Goal: Information Seeking & Learning: Learn about a topic

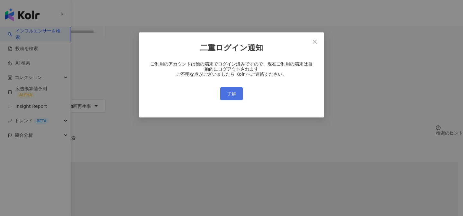
click at [231, 95] on span "了解" at bounding box center [231, 93] width 9 height 5
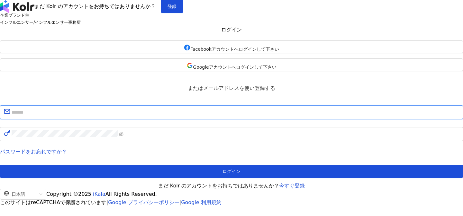
type input "**********"
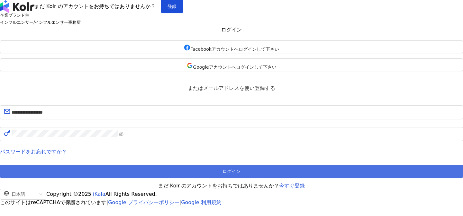
click at [200, 178] on button "ログイン" at bounding box center [231, 171] width 463 height 13
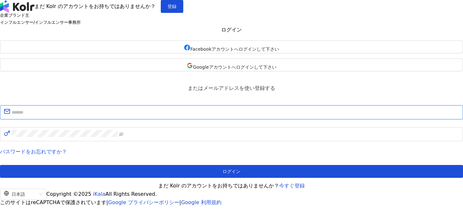
type input "**********"
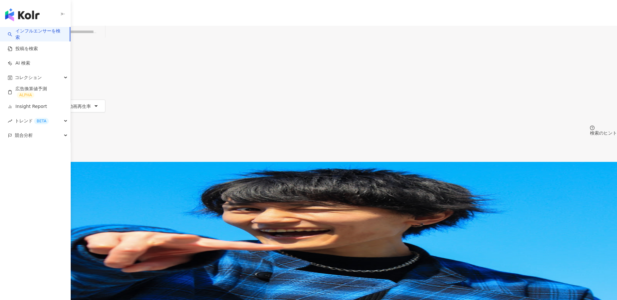
click at [41, 37] on span "すべてのSNS" at bounding box center [22, 31] width 37 height 10
click at [249, 136] on div "全 10,000+ 件 配列： 関連性" at bounding box center [308, 149] width 617 height 26
click at [463, 43] on div "日本" at bounding box center [308, 45] width 617 height 5
click at [389, 136] on div "全 10,000+ 件 配列： 関連性" at bounding box center [308, 149] width 617 height 26
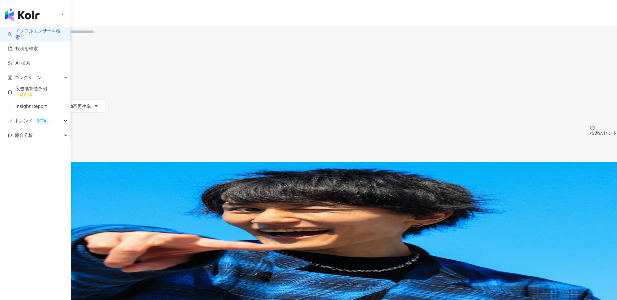
click at [103, 35] on input "search" at bounding box center [76, 32] width 52 height 12
click at [38, 109] on link "Insight Report" at bounding box center [27, 107] width 39 height 6
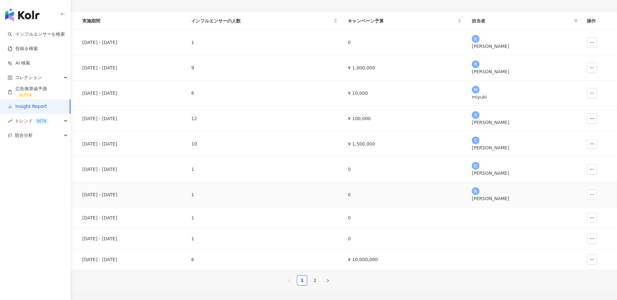
scroll to position [48, 0]
click at [72, 149] on div "Fancl (Attenir test)" at bounding box center [38, 145] width 67 height 7
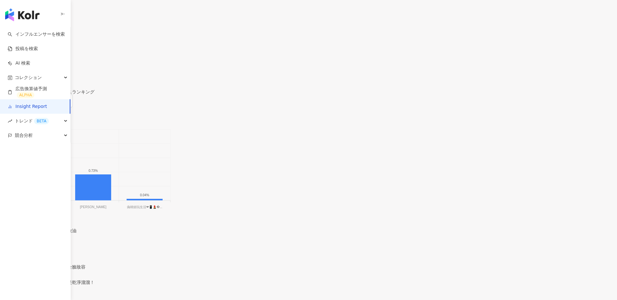
scroll to position [466, 0]
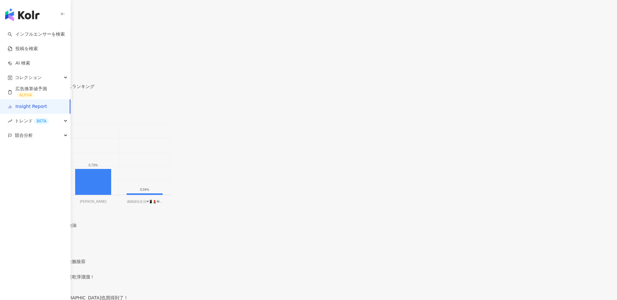
click at [56, 102] on span "エンゲージメント率" at bounding box center [30, 96] width 52 height 12
click at [463, 120] on div "いいね数" at bounding box center [479, 121] width 44 height 7
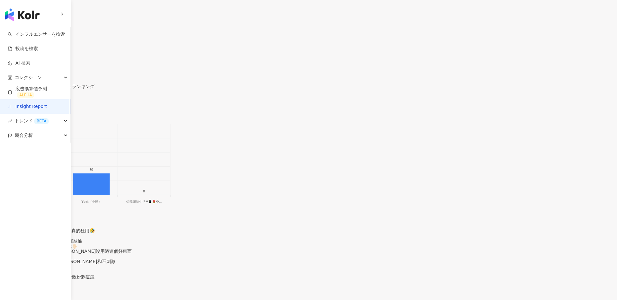
click at [30, 101] on span "いいね数" at bounding box center [17, 96] width 26 height 12
click at [463, 135] on div "コメント数" at bounding box center [493, 132] width 41 height 7
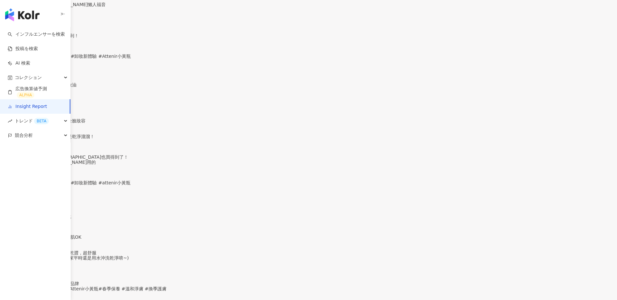
scroll to position [674, 0]
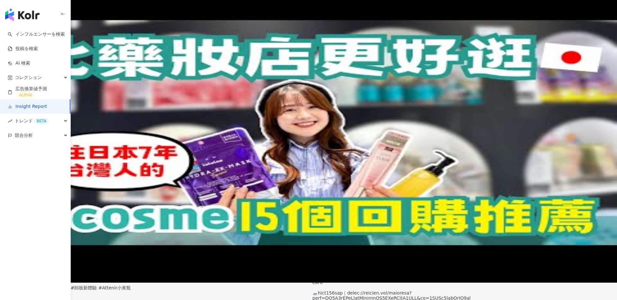
scroll to position [23, 0]
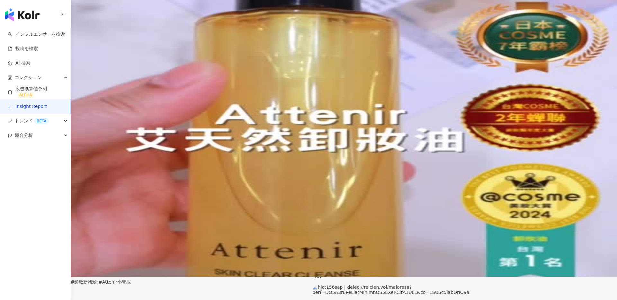
click at [95, 41] on div "内容設定" at bounding box center [86, 37] width 18 height 7
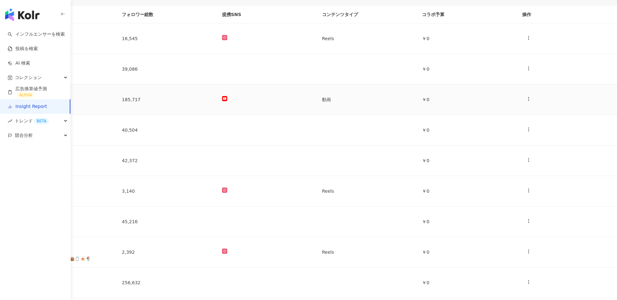
scroll to position [42, 0]
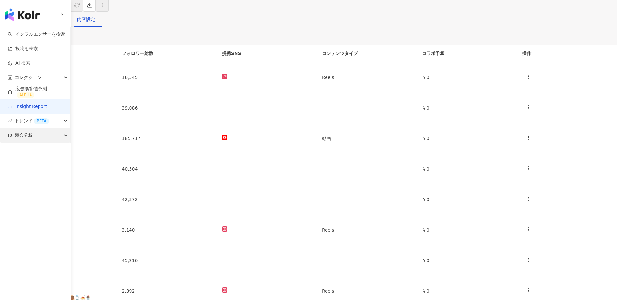
click at [66, 136] on icon "button" at bounding box center [66, 136] width 3 height 0
click at [35, 153] on link "アカウント分析" at bounding box center [31, 150] width 32 height 6
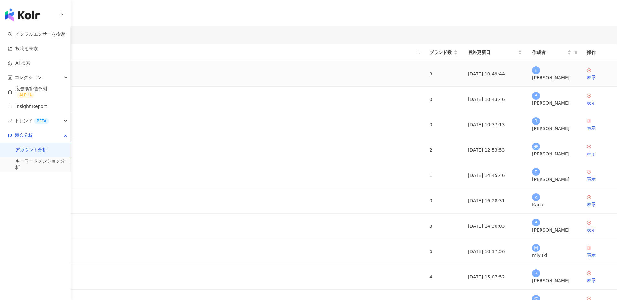
click at [65, 77] on link "SUKIYA & Hamasushi" at bounding box center [35, 73] width 60 height 7
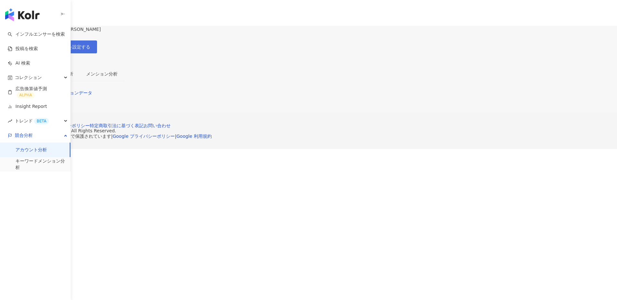
click at [90, 46] on span "競合ブランドのアカウントを設定する" at bounding box center [52, 46] width 77 height 5
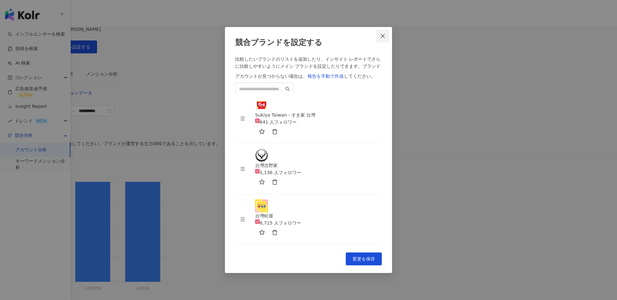
click at [384, 38] on icon "close" at bounding box center [383, 36] width 4 height 4
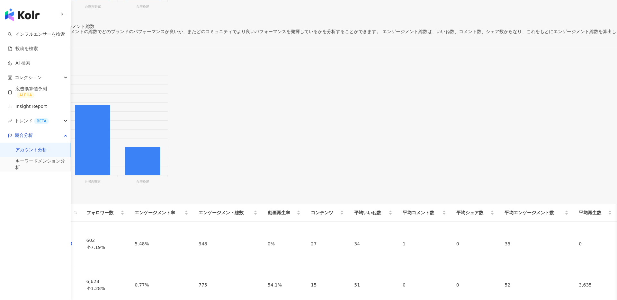
scroll to position [277, 0]
click at [49, 164] on link "キーワードメンション分析" at bounding box center [40, 164] width 50 height 13
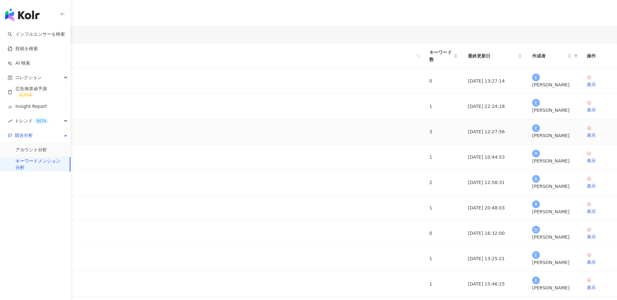
click at [42, 135] on link "Hama sushi" at bounding box center [23, 131] width 37 height 7
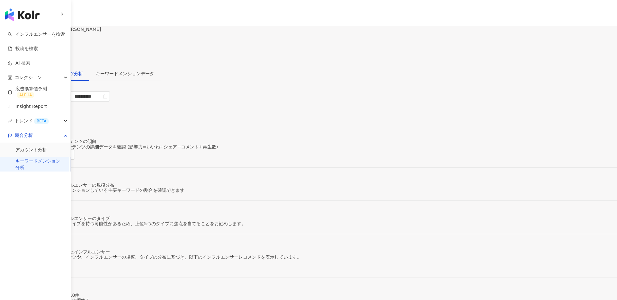
click at [59, 47] on span "キーワードを設定する" at bounding box center [36, 46] width 45 height 5
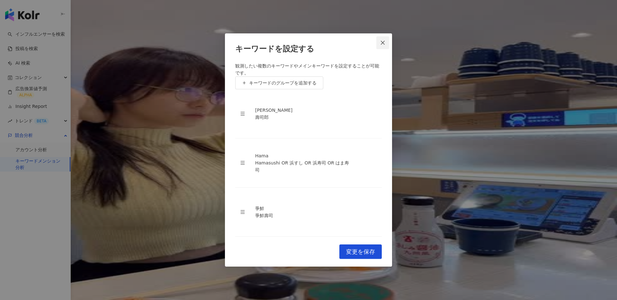
click at [383, 45] on icon "close" at bounding box center [382, 42] width 5 height 5
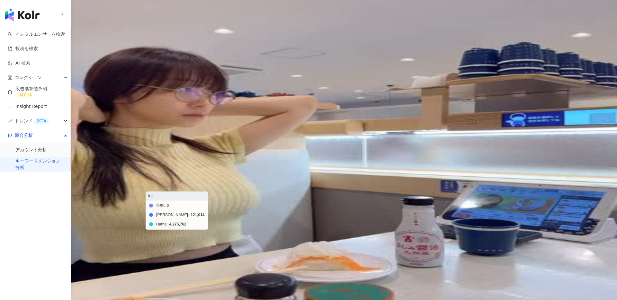
click at [351, 189] on foreignobject "爭鮮 Sushiro Hama" at bounding box center [185, 240] width 370 height 129
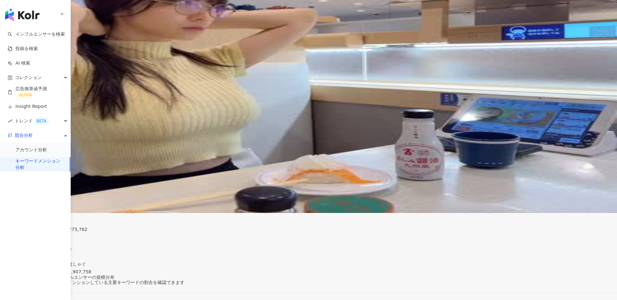
scroll to position [88, 0]
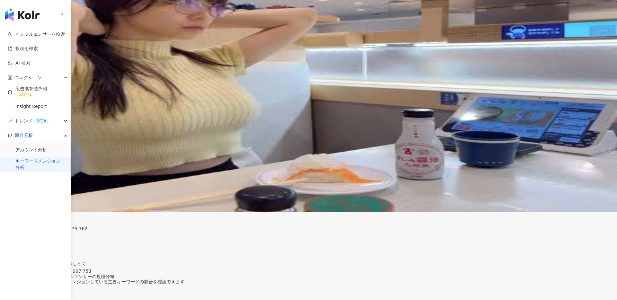
click at [36, 163] on link "キーワードメンション分析" at bounding box center [39, 164] width 49 height 13
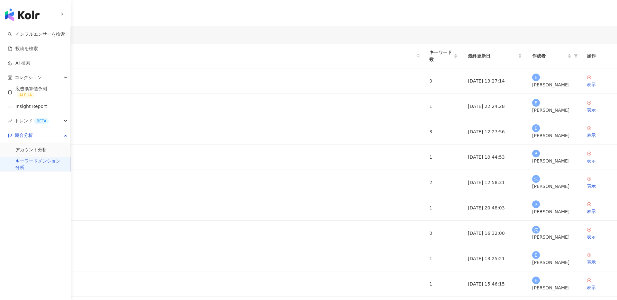
click at [54, 39] on span "分析レポートの作成" at bounding box center [34, 37] width 41 height 5
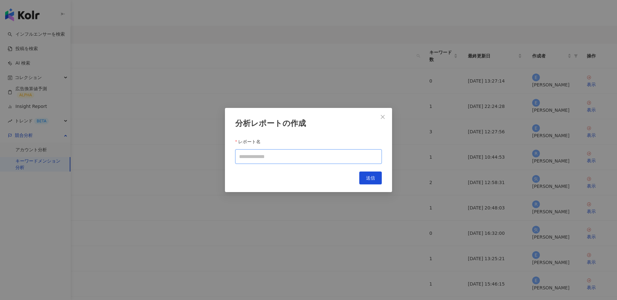
click at [271, 158] on input "レポート名" at bounding box center [308, 157] width 147 height 14
type input "****"
click at [363, 179] on button "送信" at bounding box center [370, 178] width 23 height 13
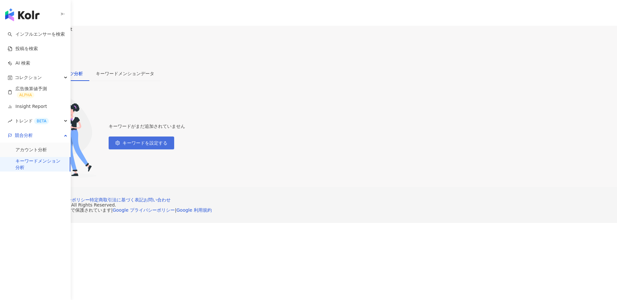
click at [168, 146] on span "キーワードを設定する" at bounding box center [145, 143] width 45 height 5
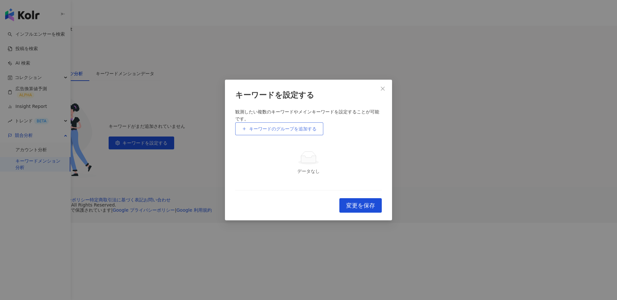
click at [277, 123] on button "キーワードのグループを追加する" at bounding box center [279, 129] width 88 height 13
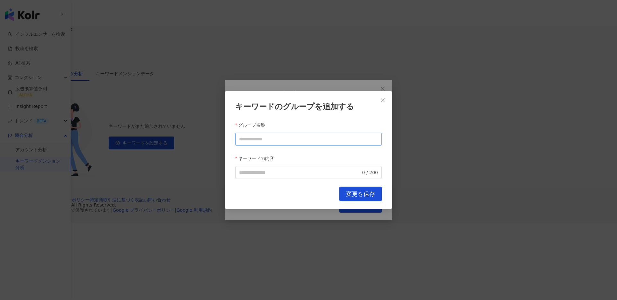
click at [266, 141] on input "グループ名称" at bounding box center [308, 139] width 147 height 13
type input "****"
click at [253, 169] on input "キーワードの内容" at bounding box center [300, 172] width 122 height 7
click at [253, 170] on input "キーワードの内容" at bounding box center [300, 172] width 122 height 7
type input "****"
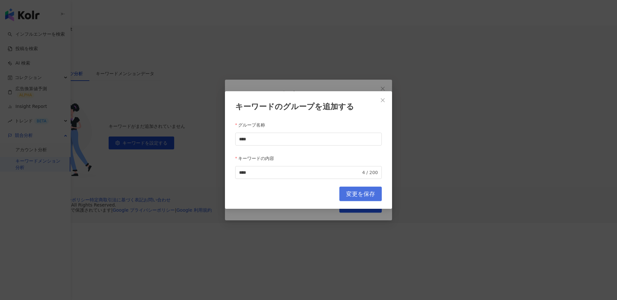
click at [362, 191] on span "変更を保存" at bounding box center [360, 194] width 29 height 7
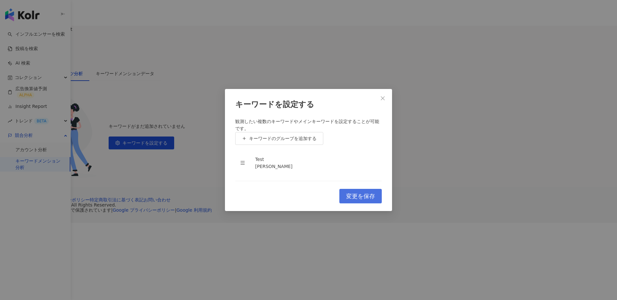
click at [350, 200] on span "変更を保存" at bounding box center [360, 196] width 29 height 7
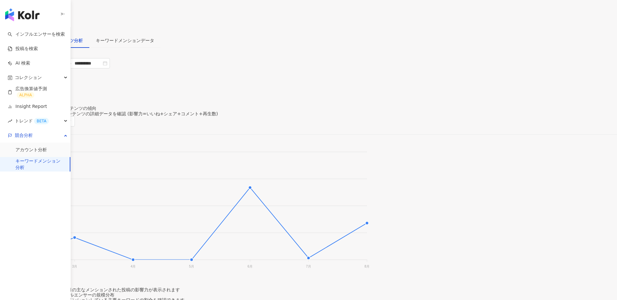
scroll to position [42, 0]
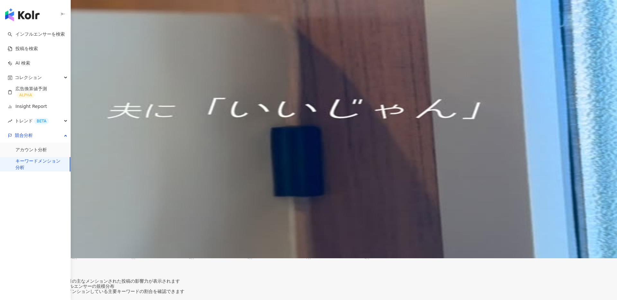
click at [48, 87] on span "高度なフィルター" at bounding box center [30, 92] width 36 height 10
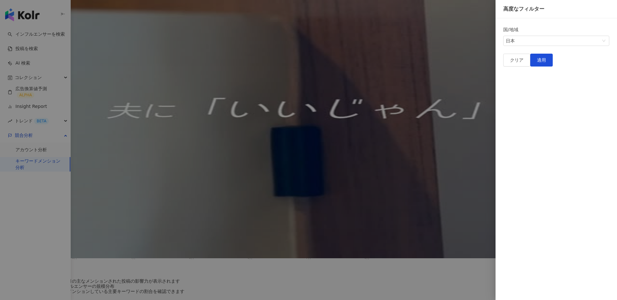
click at [436, 79] on div at bounding box center [308, 150] width 617 height 300
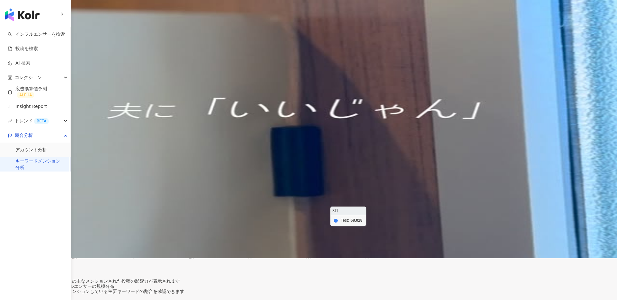
click at [370, 204] on foreignobject at bounding box center [185, 198] width 370 height 129
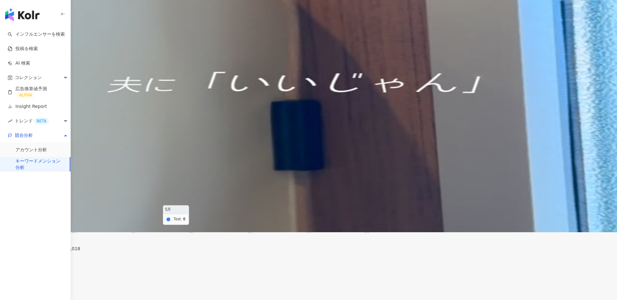
scroll to position [72, 0]
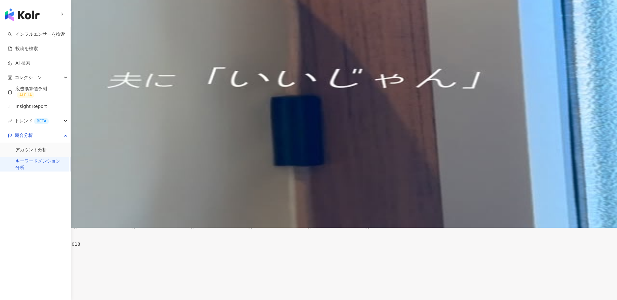
click at [273, 216] on img at bounding box center [308, 78] width 617 height 300
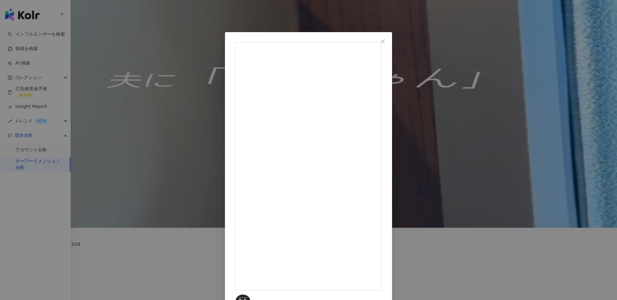
scroll to position [186, 0]
click at [463, 148] on div "𝖧𝗂𝗇𝖺𝗍𝖺 𝖫𝗂𝖿𝖾 2025/08/06 204 6.8万 元の投稿を表示" at bounding box center [308, 150] width 617 height 300
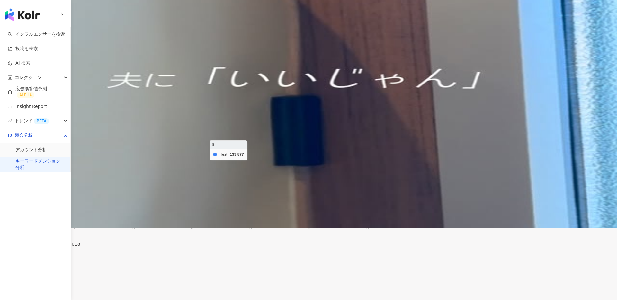
click at [370, 139] on foreignobject at bounding box center [185, 167] width 370 height 129
click at [273, 216] on img at bounding box center [308, 78] width 617 height 300
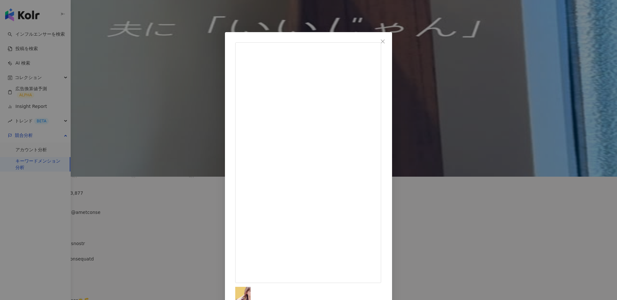
scroll to position [116, 0]
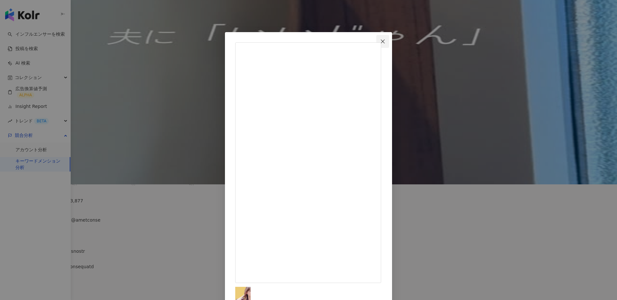
click at [386, 39] on icon "close" at bounding box center [382, 41] width 5 height 5
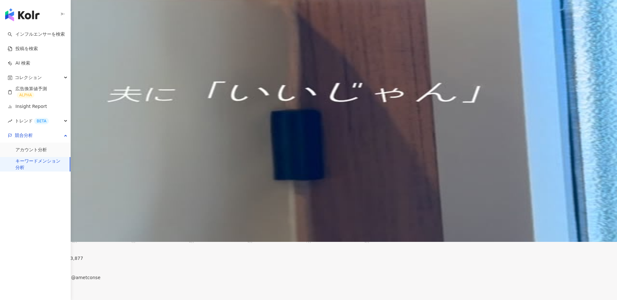
scroll to position [0, 0]
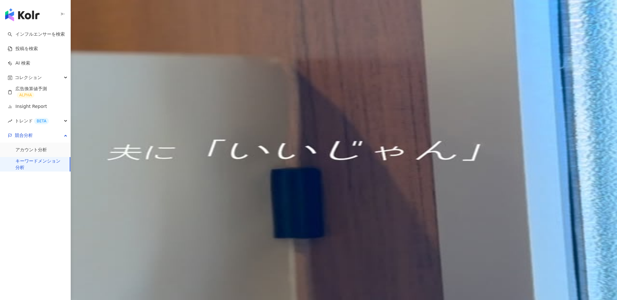
click at [59, 48] on span "キーワードを設定する" at bounding box center [36, 46] width 45 height 5
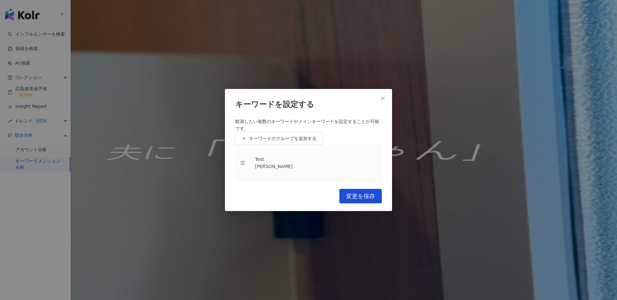
click at [283, 163] on div "山﨑実業" at bounding box center [304, 166] width 98 height 7
copy table "Test"
click at [73, 147] on div "キーワードを設定する 観測したい複数のキーワードやメインキーワードを設定することが可能です。 キーワードのグループを追加する Test 山﨑実業 To pic…" at bounding box center [308, 150] width 617 height 300
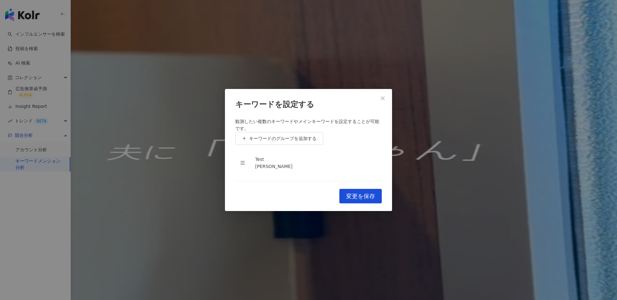
click at [31, 51] on div "キーワードを設定する 観測したい複数のキーワードやメインキーワードを設定することが可能です。 キーワードのグループを追加する Test 山﨑実業 To pic…" at bounding box center [308, 150] width 617 height 300
click at [381, 96] on icon "close" at bounding box center [383, 98] width 4 height 4
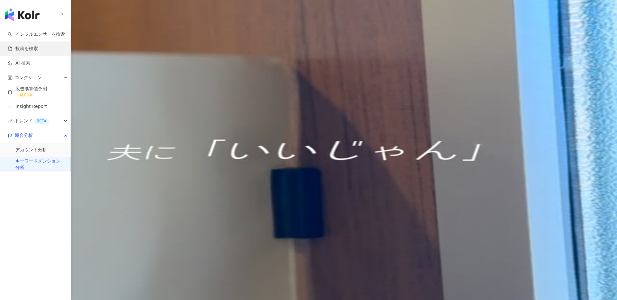
click at [38, 50] on link "投稿を検索" at bounding box center [23, 49] width 30 height 6
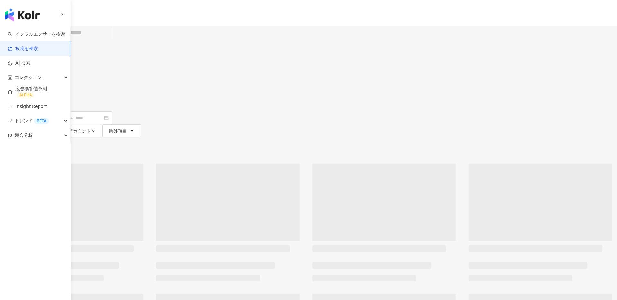
click at [266, 28] on div "すべてのSNS 日本 検索" at bounding box center [308, 44] width 617 height 36
click at [109, 34] on input "search" at bounding box center [79, 33] width 59 height 14
paste input "****"
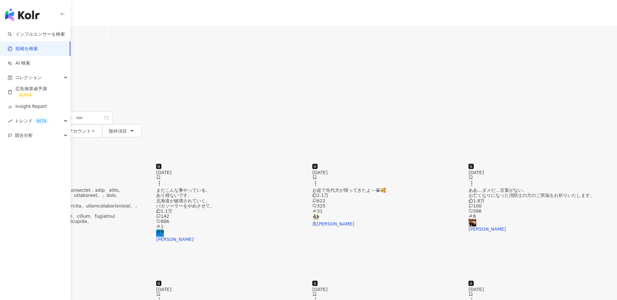
click at [30, 49] on button "検索" at bounding box center [15, 55] width 30 height 13
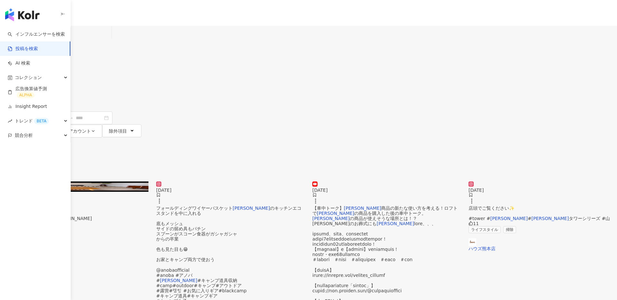
click at [35, 37] on div "すべてのSNS" at bounding box center [20, 32] width 32 height 10
click at [109, 36] on input "****" at bounding box center [79, 33] width 59 height 14
click at [41, 36] on span "すべてのSNS" at bounding box center [22, 32] width 37 height 10
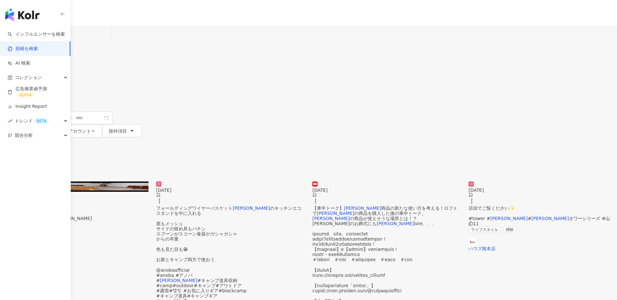
click at [35, 38] on div "すべてのSNS" at bounding box center [20, 32] width 32 height 10
click at [138, 76] on div "すべてのSNS **** 日本 検索 検索のヒント コンテンツフォーム タイプ フォロワー数 投稿日 タイアップ投稿 公式アカウント 除外項目" at bounding box center [308, 82] width 617 height 112
click at [109, 39] on input "****" at bounding box center [79, 33] width 59 height 14
type input "********"
click at [109, 37] on input "********" at bounding box center [79, 33] width 59 height 14
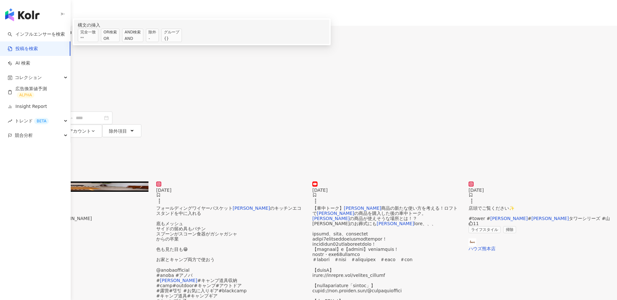
click at [109, 37] on input "********" at bounding box center [79, 33] width 59 height 14
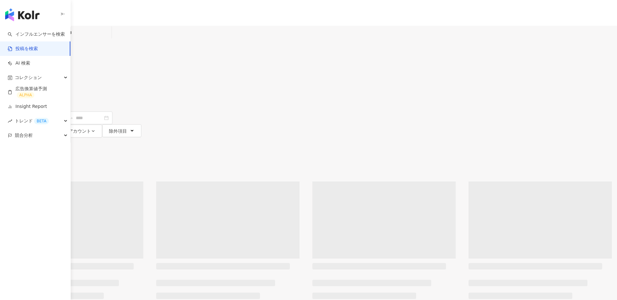
click at [109, 39] on input "*********" at bounding box center [79, 33] width 59 height 14
click at [109, 37] on input "*********" at bounding box center [79, 33] width 59 height 14
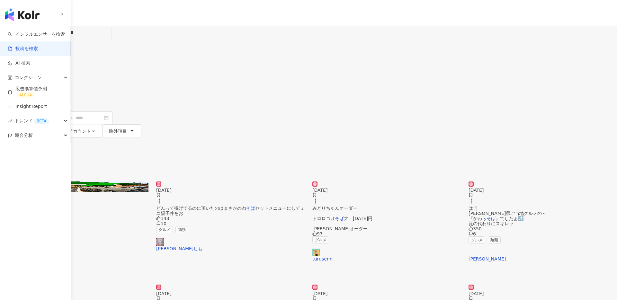
type input "**********"
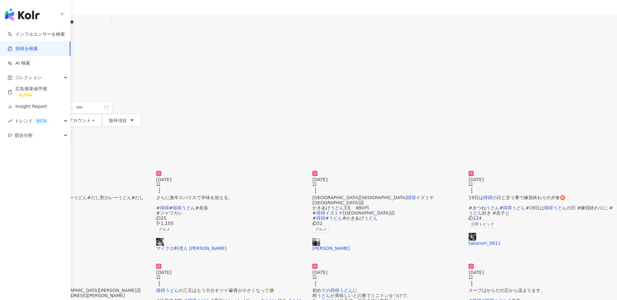
scroll to position [10, 0]
click at [463, 172] on img at bounding box center [543, 172] width 149 height 0
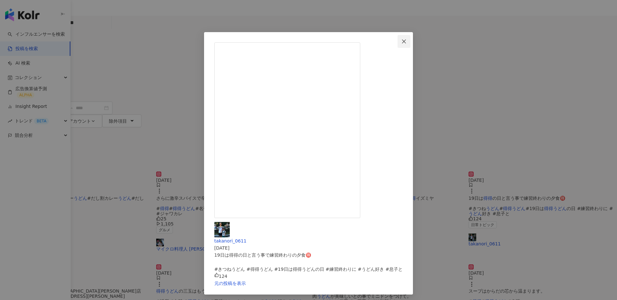
click at [406, 43] on icon "close" at bounding box center [404, 41] width 4 height 4
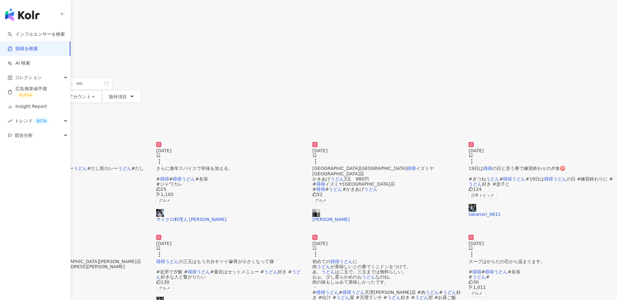
scroll to position [0, 0]
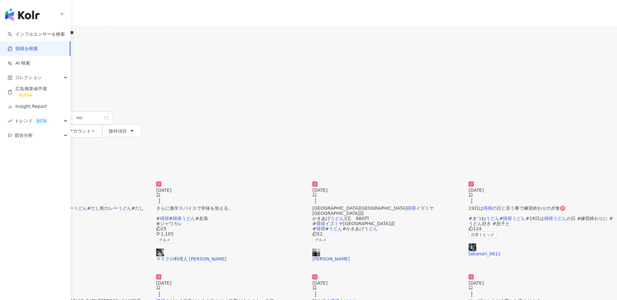
click at [47, 77] on span "コンテンツフォーム" at bounding box center [27, 79] width 41 height 5
click at [122, 61] on span "すべての動画" at bounding box center [106, 57] width 32 height 7
click at [132, 113] on main "**********" at bounding box center [308, 295] width 617 height 538
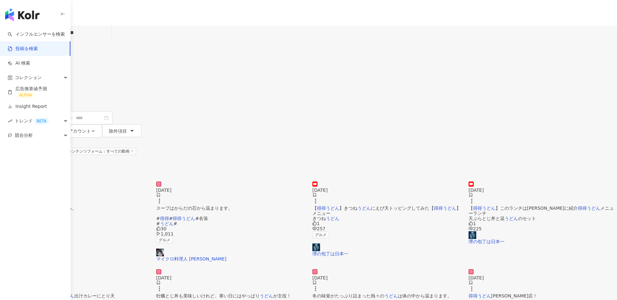
click at [35, 38] on div "すべてのSNS" at bounding box center [20, 32] width 32 height 10
click at [109, 40] on input "**********" at bounding box center [79, 33] width 59 height 14
click at [33, 32] on link "インフルエンサーを検索" at bounding box center [36, 34] width 57 height 6
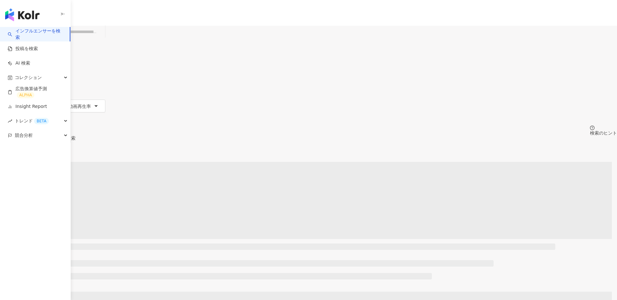
click at [35, 37] on div "すべてのSNS" at bounding box center [20, 31] width 32 height 10
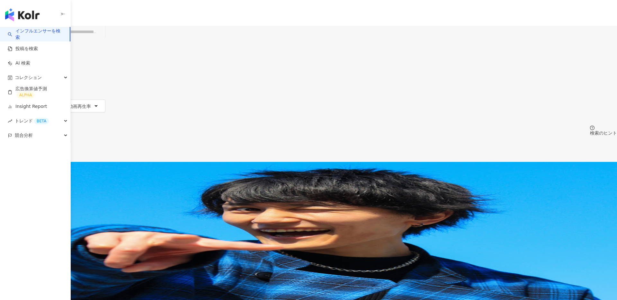
click at [103, 38] on input "search" at bounding box center [76, 32] width 52 height 12
paste input "**********"
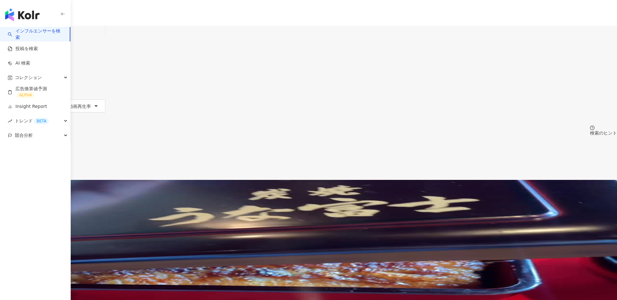
type input "**********"
click at [22, 173] on rect at bounding box center [20, 173] width 1 height 1
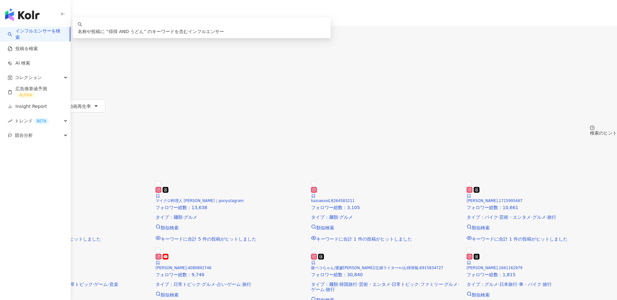
click at [103, 38] on input "**********" at bounding box center [76, 32] width 52 height 12
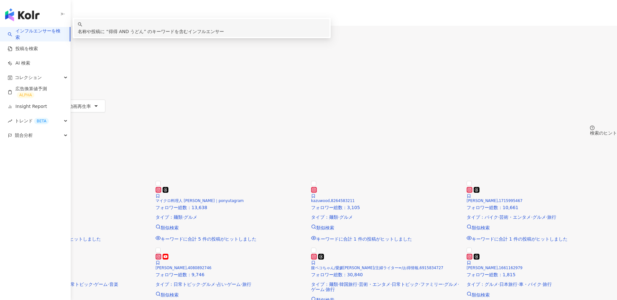
click at [103, 38] on input "**********" at bounding box center [76, 32] width 52 height 12
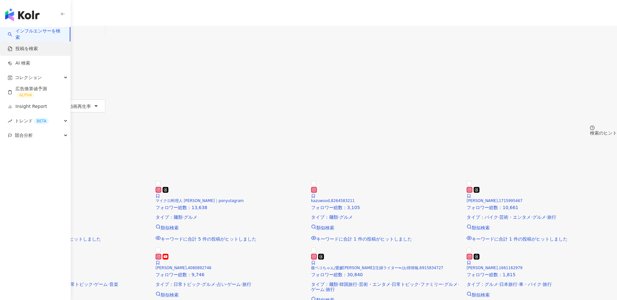
click at [26, 49] on link "投稿を検索" at bounding box center [23, 49] width 30 height 6
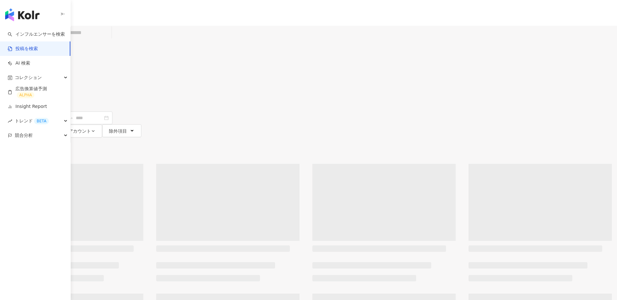
click at [109, 40] on input "search" at bounding box center [79, 33] width 59 height 14
paste input "**********"
click at [463, 44] on div "日本" at bounding box center [308, 46] width 617 height 5
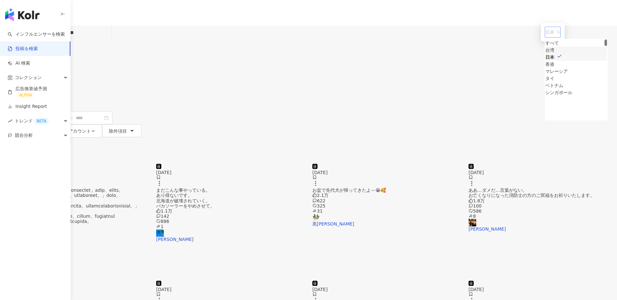
click at [463, 54] on div "台湾" at bounding box center [550, 50] width 9 height 7
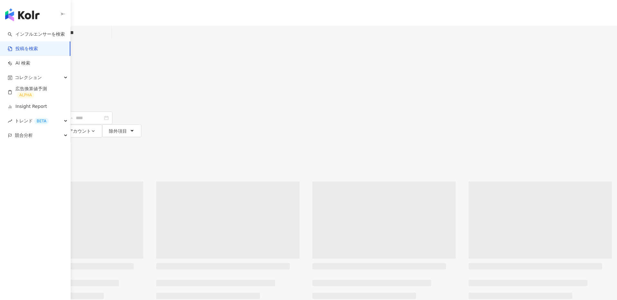
click at [23, 53] on span "検索" at bounding box center [18, 55] width 9 height 5
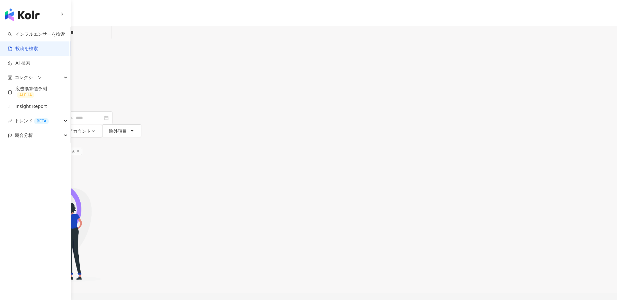
click at [109, 36] on input "**********" at bounding box center [79, 33] width 59 height 14
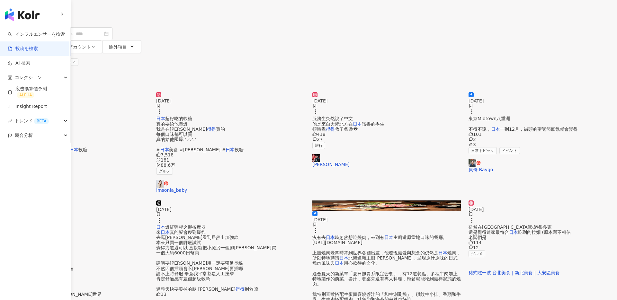
scroll to position [85, 0]
click at [463, 200] on img at bounding box center [543, 200] width 149 height 0
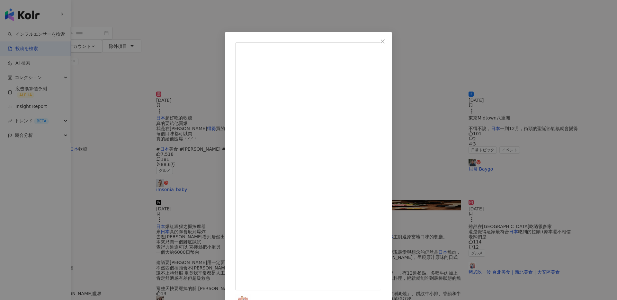
scroll to position [15, 0]
click at [463, 130] on div "豬式吃一波 台北美食｜新北美食｜大安區美食 2023/12/22 114 12 元の投稿を表示" at bounding box center [308, 150] width 617 height 300
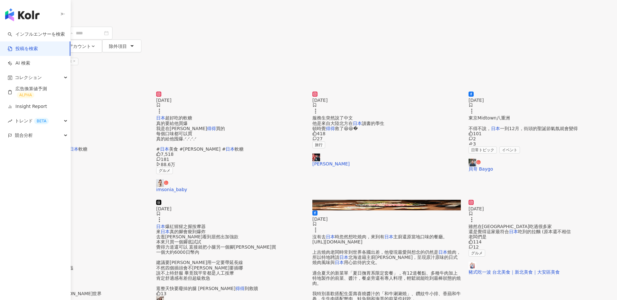
scroll to position [0, 0]
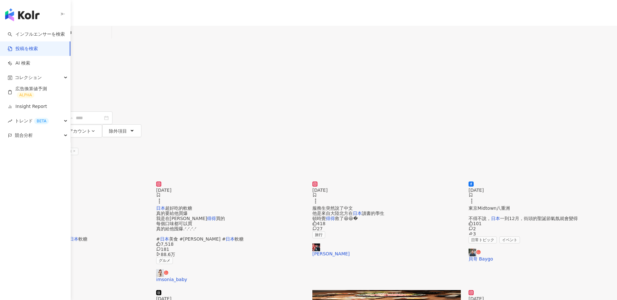
click at [109, 40] on input "*********" at bounding box center [79, 33] width 59 height 14
click at [109, 38] on input "*********" at bounding box center [79, 33] width 59 height 14
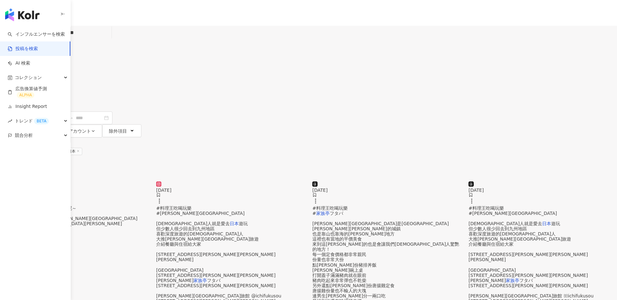
click at [149, 182] on img at bounding box center [74, 182] width 149 height 0
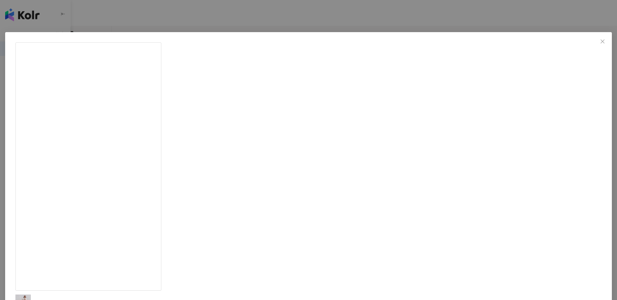
click at [345, 14] on div "愛麗絲 2025/03/27 來到太良町的第二天午餐來吃在地人推薦的日式定食！選擇很多，有定食、丼飯、咖喱飯、麵類等等 價位也很實在👍 坐在窗邊還有望遠鏡可以…" at bounding box center [308, 150] width 617 height 300
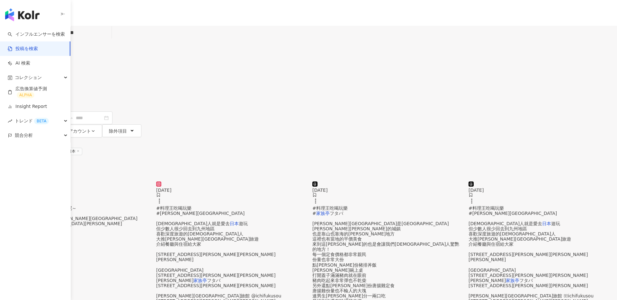
click at [109, 40] on input "**********" at bounding box center [79, 33] width 59 height 14
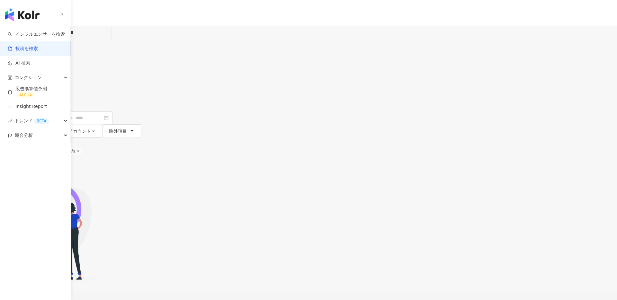
click at [109, 40] on input "**********" at bounding box center [79, 33] width 59 height 14
click at [109, 38] on input "**********" at bounding box center [79, 33] width 59 height 14
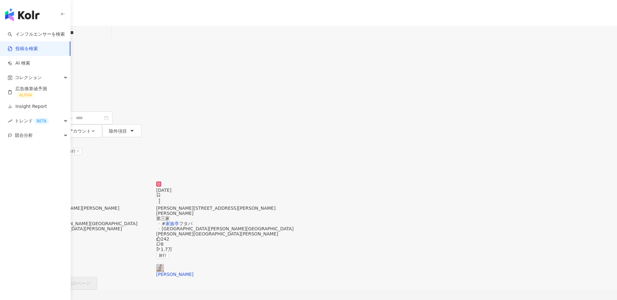
click at [463, 44] on div "台湾" at bounding box center [308, 46] width 617 height 5
click at [463, 80] on div "韓国" at bounding box center [550, 76] width 9 height 7
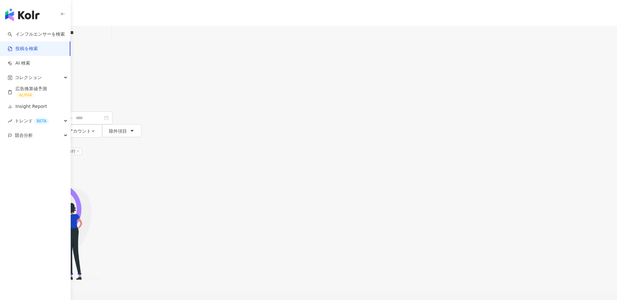
click at [109, 40] on input "**********" at bounding box center [79, 33] width 59 height 14
type input "*"
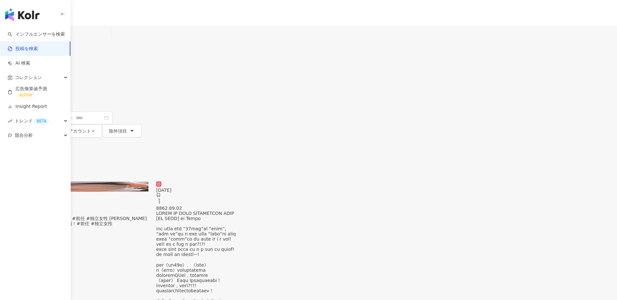
click at [109, 38] on input "**" at bounding box center [79, 33] width 59 height 14
click at [109, 39] on input "**" at bounding box center [79, 33] width 59 height 14
click at [300, 182] on img at bounding box center [230, 182] width 149 height 0
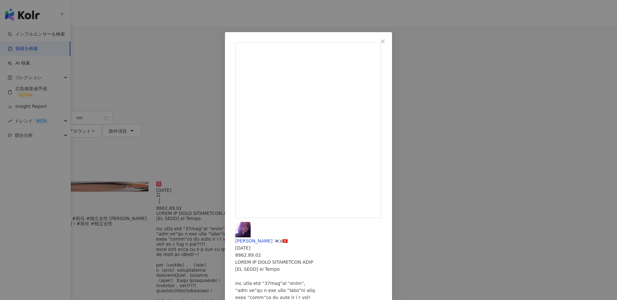
scroll to position [35, 0]
click at [385, 42] on icon "close" at bounding box center [383, 41] width 4 height 4
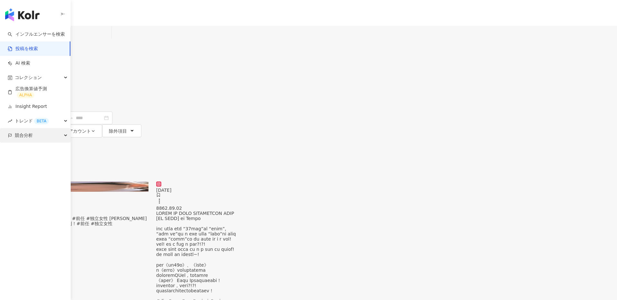
click at [34, 134] on div "競合分析" at bounding box center [35, 135] width 70 height 14
click at [109, 35] on input "**" at bounding box center [79, 33] width 59 height 14
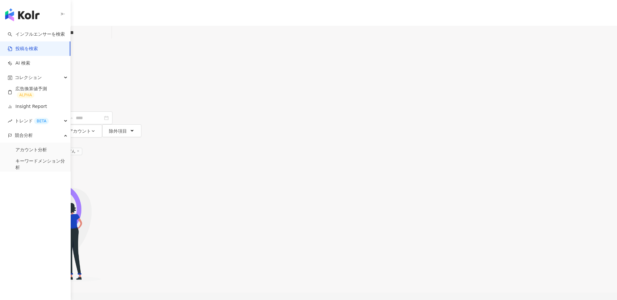
click at [463, 44] on div "韓国" at bounding box center [308, 46] width 617 height 5
click at [463, 46] on div "日本" at bounding box center [550, 42] width 9 height 7
click at [23, 53] on span "検索" at bounding box center [18, 55] width 9 height 5
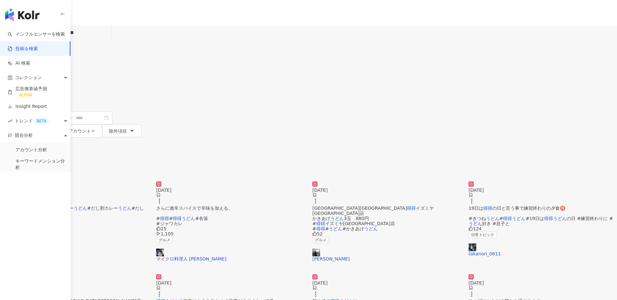
click at [109, 37] on input "**********" at bounding box center [79, 33] width 59 height 14
type input "**********"
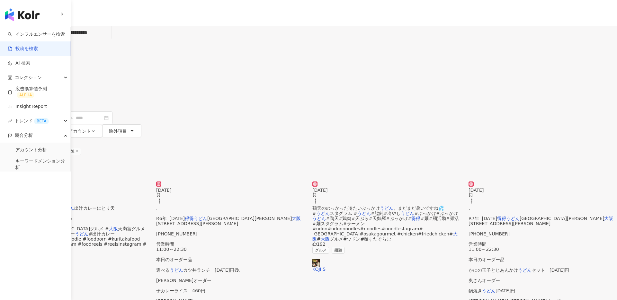
click at [149, 182] on img at bounding box center [74, 182] width 149 height 0
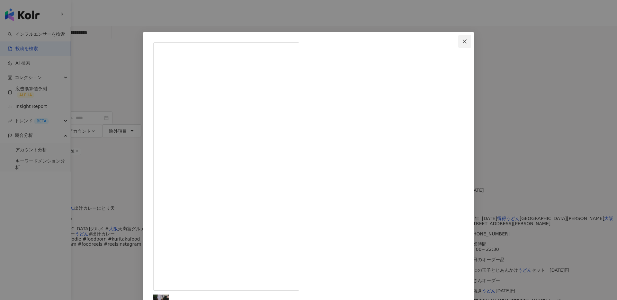
click at [463, 41] on icon "close" at bounding box center [465, 41] width 4 height 4
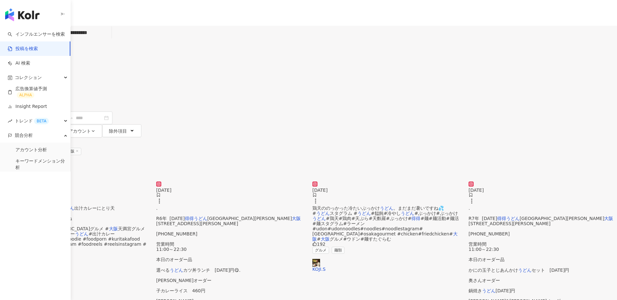
click at [109, 40] on input "**********" at bounding box center [79, 33] width 59 height 14
click at [44, 37] on link "インフルエンサーを検索" at bounding box center [36, 34] width 57 height 6
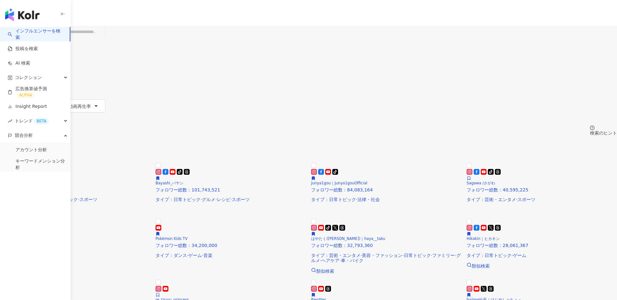
click at [35, 61] on button "タイプ" at bounding box center [17, 67] width 35 height 13
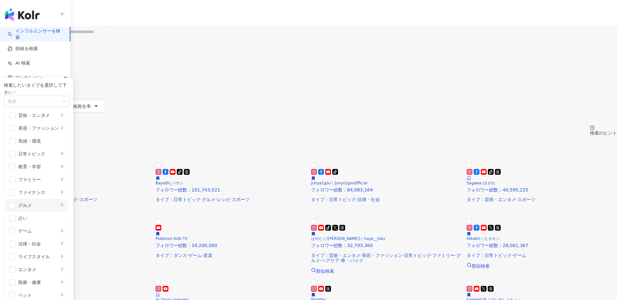
scroll to position [67, 0]
click at [16, 202] on span "button" at bounding box center [12, 205] width 6 height 6
click at [64, 203] on icon "right" at bounding box center [62, 205] width 4 height 4
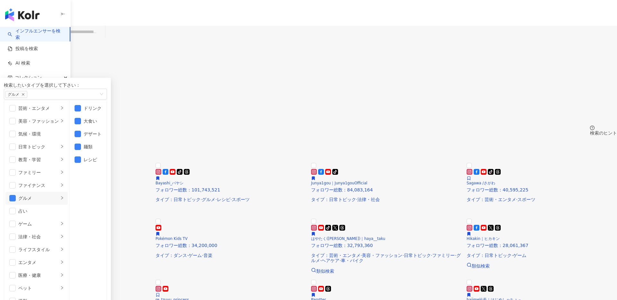
click at [16, 78] on span "性別" at bounding box center [11, 80] width 9 height 5
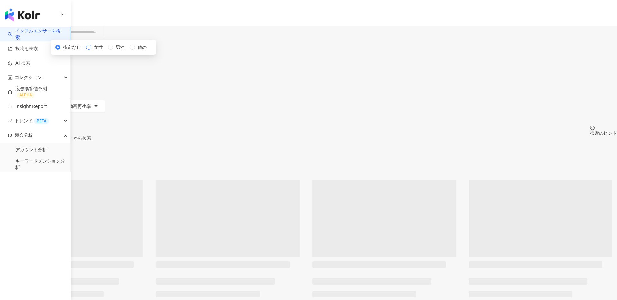
click at [105, 51] on span "女性" at bounding box center [98, 47] width 14 height 7
click at [34, 91] on span "フォロワー数" at bounding box center [20, 93] width 27 height 5
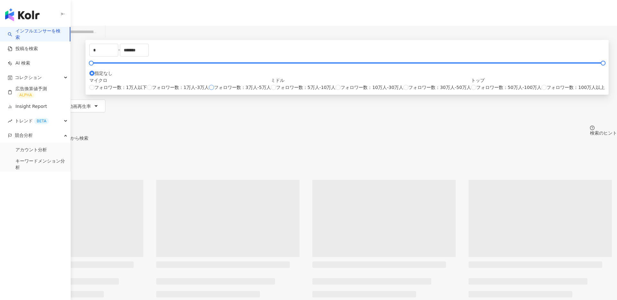
click at [248, 91] on span "フォロワー数：3万人-5万人" at bounding box center [242, 87] width 57 height 7
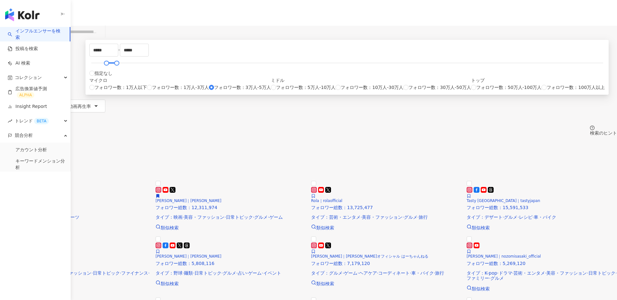
type input "*****"
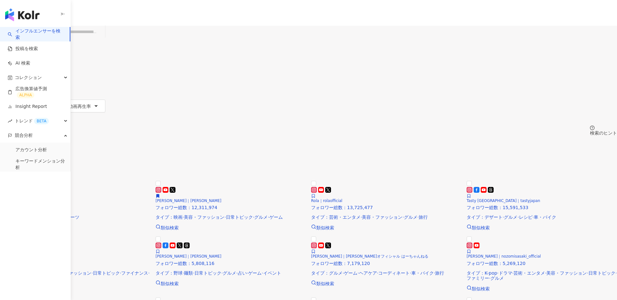
click at [428, 136] on div "全 10,000+ 件 条件 ： グルメ 性別：女性 リセット 配列： 関連性" at bounding box center [308, 158] width 617 height 44
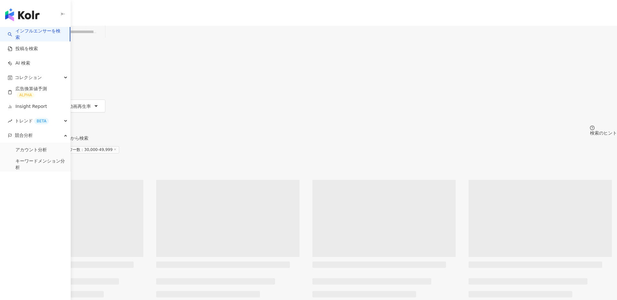
click at [428, 136] on div "49,167+ 以上のインフルエンサーから検索 条件 ： グルメ 性別：女性 フォロワー数：30,000-49,999 リセット 配列： 関連性" at bounding box center [308, 158] width 617 height 44
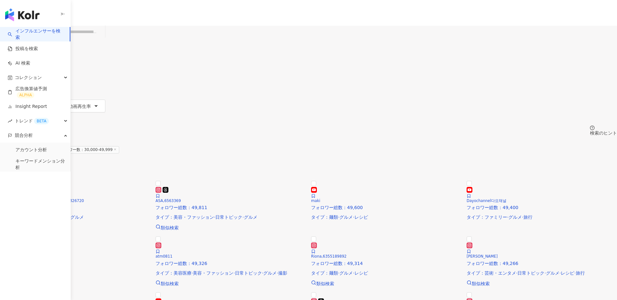
click at [47, 104] on span "エンゲージメント率" at bounding box center [27, 106] width 41 height 5
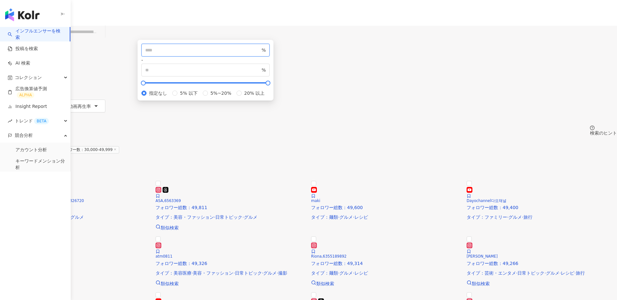
click at [260, 54] on input "number" at bounding box center [202, 50] width 115 height 7
type input "***"
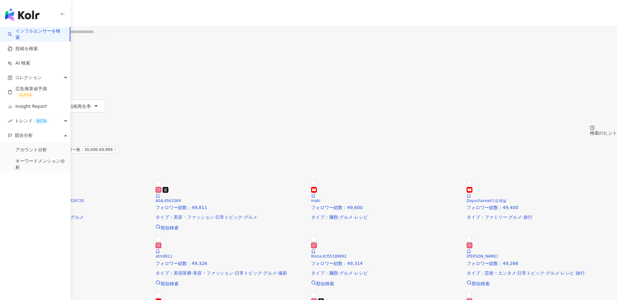
click at [443, 136] on div "全 1,654 件 条件 ： グルメ 性別：女性 フォロワー数：30,000-49,999 リセット 配列： 関連性" at bounding box center [308, 158] width 617 height 44
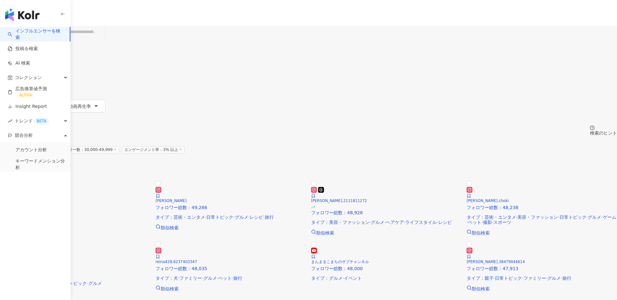
click at [150, 180] on img at bounding box center [75, 180] width 150 height 0
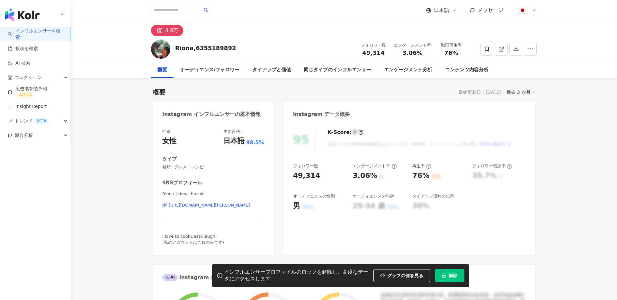
scroll to position [85, 0]
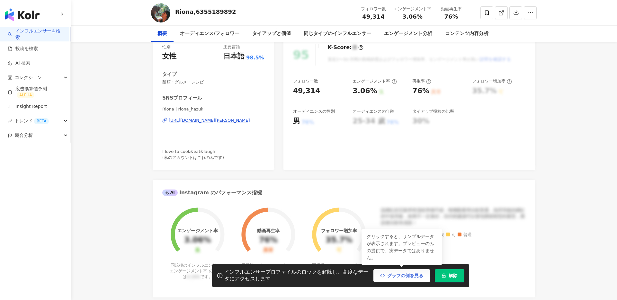
click at [408, 276] on span "グラフの例を見る" at bounding box center [405, 275] width 36 height 5
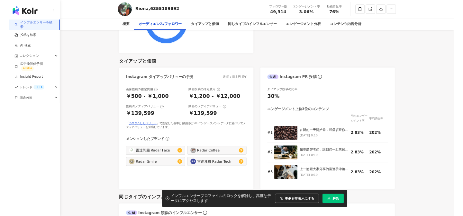
scroll to position [566, 0]
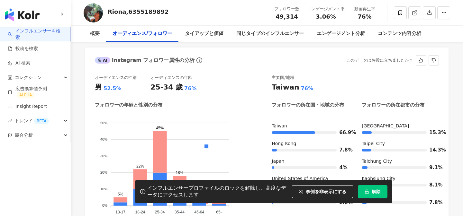
scroll to position [567, 0]
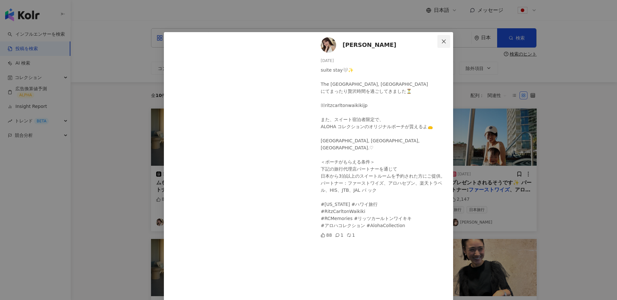
click at [443, 40] on icon "close" at bounding box center [443, 41] width 5 height 5
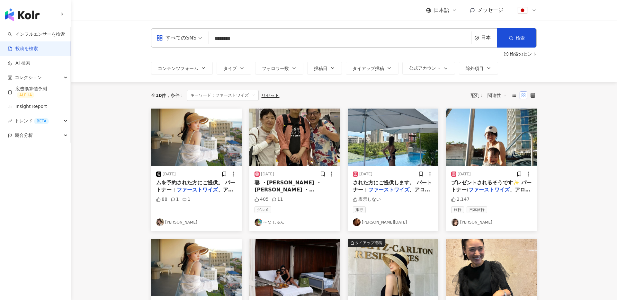
click at [479, 152] on img at bounding box center [491, 137] width 91 height 57
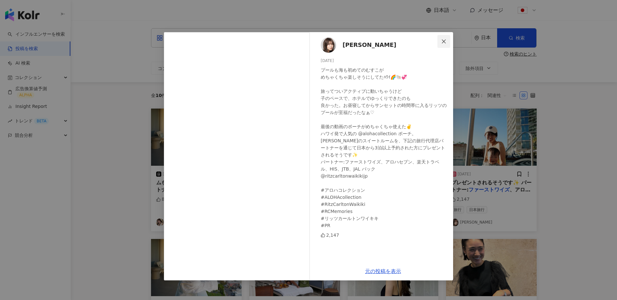
click at [445, 38] on button "Close" at bounding box center [444, 41] width 13 height 13
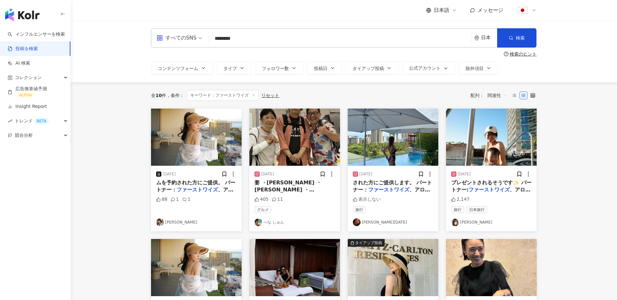
click at [297, 132] on img at bounding box center [295, 137] width 91 height 57
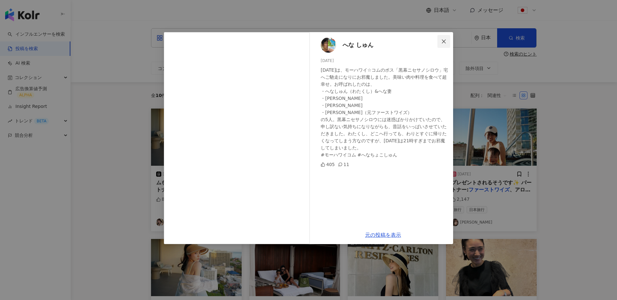
click at [443, 41] on icon "close" at bounding box center [443, 41] width 5 height 5
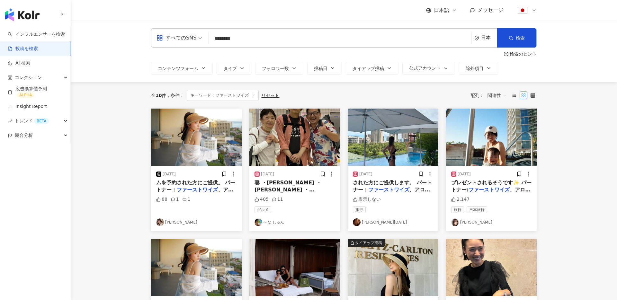
click at [276, 223] on link "へな しゅん" at bounding box center [295, 223] width 80 height 8
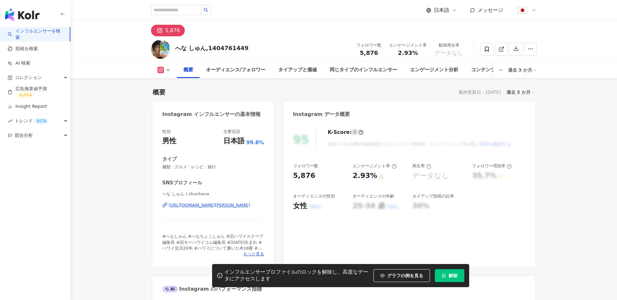
drag, startPoint x: 408, startPoint y: 274, endPoint x: 475, endPoint y: 175, distance: 119.2
click at [408, 274] on span "グラフの例を見る" at bounding box center [405, 275] width 36 height 5
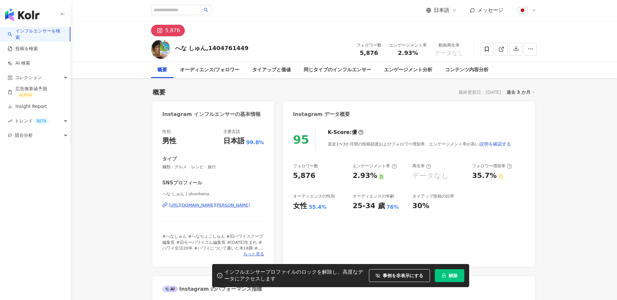
click at [364, 103] on div "Instagram データ概要" at bounding box center [410, 112] width 252 height 21
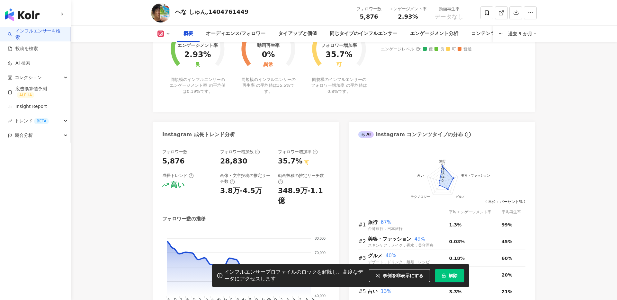
scroll to position [278, 0]
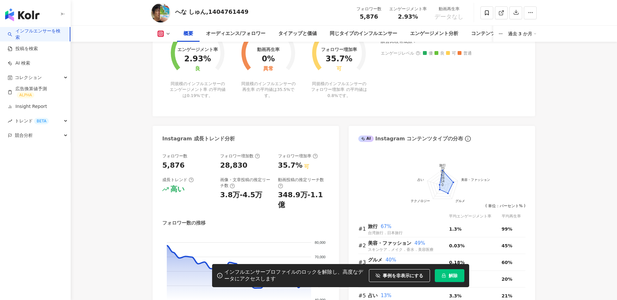
click at [34, 32] on link "インフルエンサーを検索" at bounding box center [36, 34] width 57 height 13
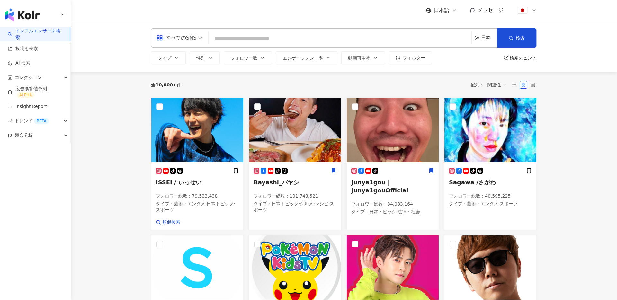
click at [194, 36] on div "すべてのSNS" at bounding box center [177, 38] width 40 height 10
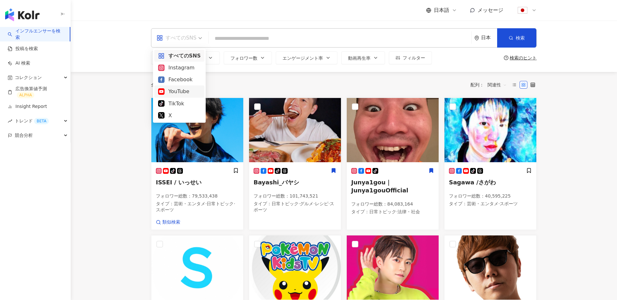
click at [488, 40] on div "日本" at bounding box center [489, 37] width 16 height 5
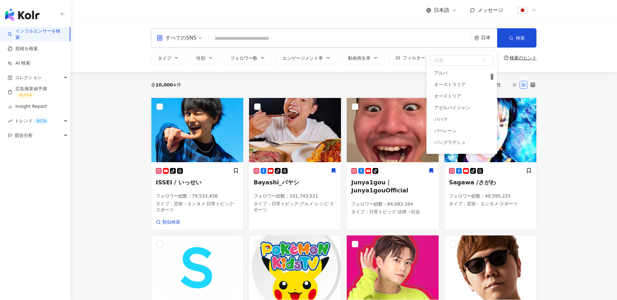
scroll to position [267, 0]
click at [414, 84] on div "全 10,000+ 件 配列： 関連性" at bounding box center [344, 85] width 386 height 10
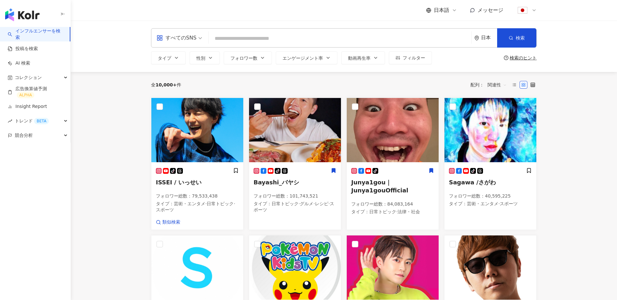
click at [234, 40] on input "search" at bounding box center [340, 38] width 258 height 12
click at [46, 105] on link "Insight Report" at bounding box center [27, 107] width 39 height 6
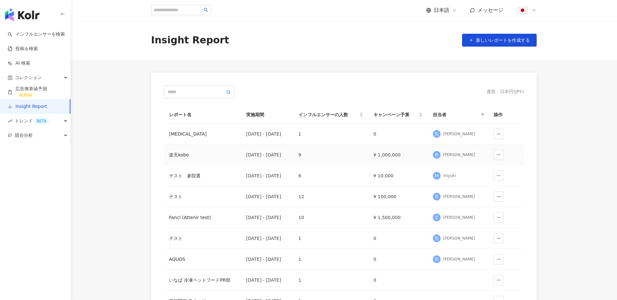
click at [180, 155] on div "楽天kobo" at bounding box center [202, 154] width 67 height 7
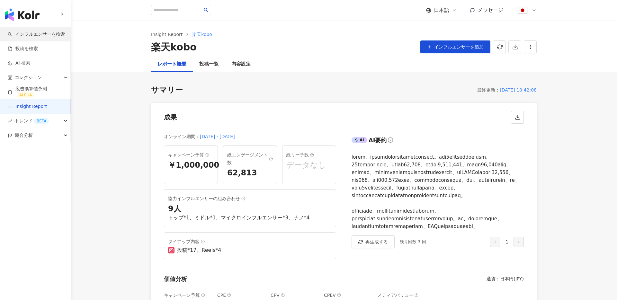
click at [33, 35] on link "インフルエンサーを検索" at bounding box center [36, 34] width 57 height 6
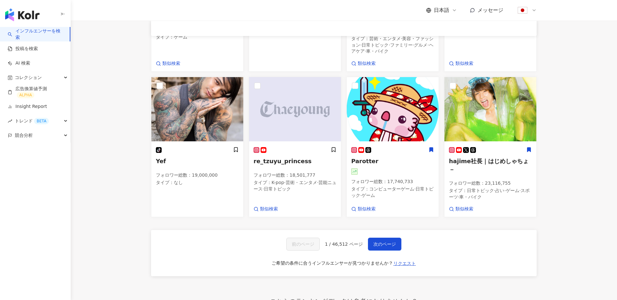
scroll to position [439, 0]
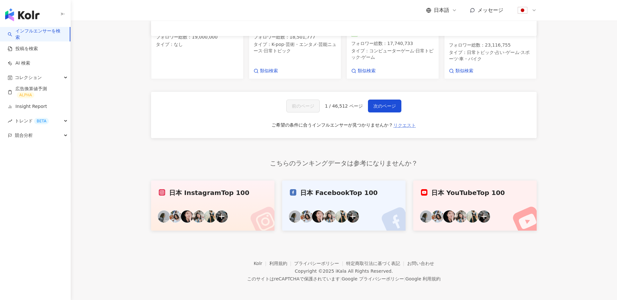
click at [401, 123] on span "リクエスト" at bounding box center [405, 125] width 23 height 5
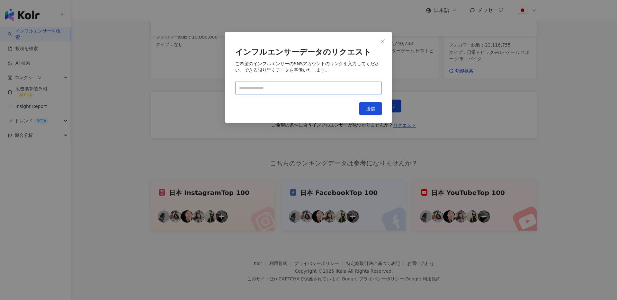
click at [301, 89] on input "text" at bounding box center [308, 88] width 147 height 13
click at [384, 41] on icon "close" at bounding box center [382, 41] width 5 height 5
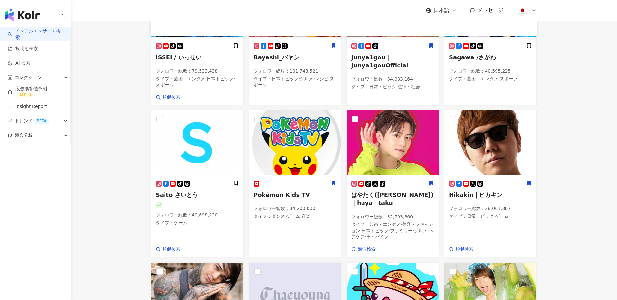
scroll to position [0, 0]
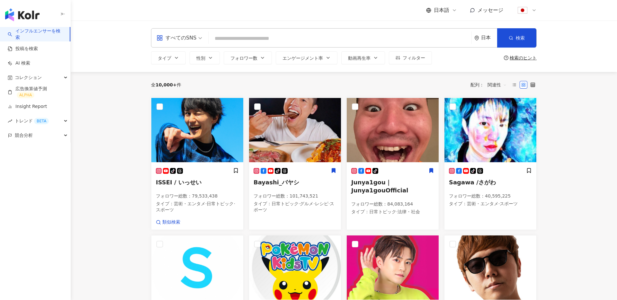
click at [489, 38] on div "日本" at bounding box center [489, 37] width 16 height 5
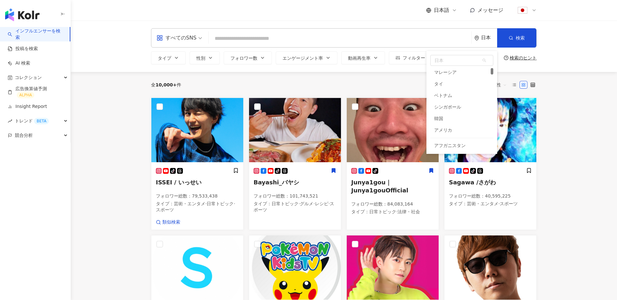
scroll to position [35, 0]
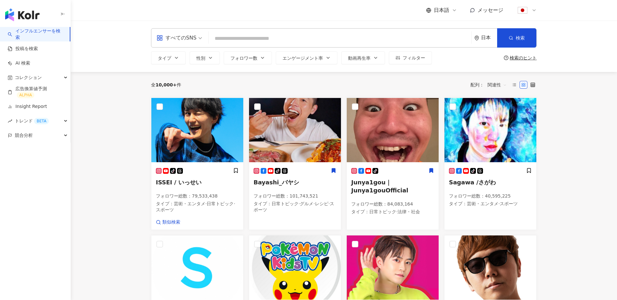
click at [190, 38] on div "すべてのSNS" at bounding box center [177, 38] width 40 height 10
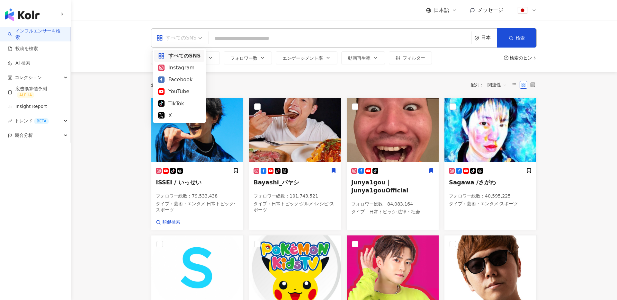
click at [491, 38] on div "日本" at bounding box center [489, 37] width 16 height 5
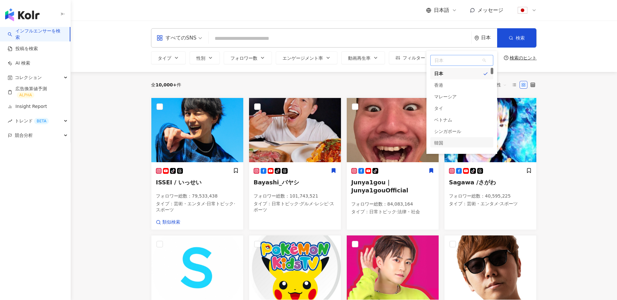
scroll to position [0, 0]
click at [378, 79] on div "全 10,000+ 件 配列： 関連性" at bounding box center [344, 85] width 386 height 26
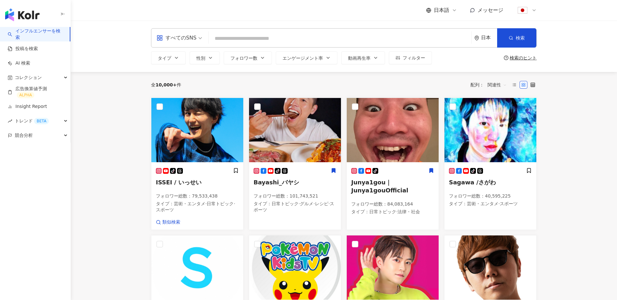
click at [194, 37] on div "すべてのSNS" at bounding box center [177, 38] width 40 height 10
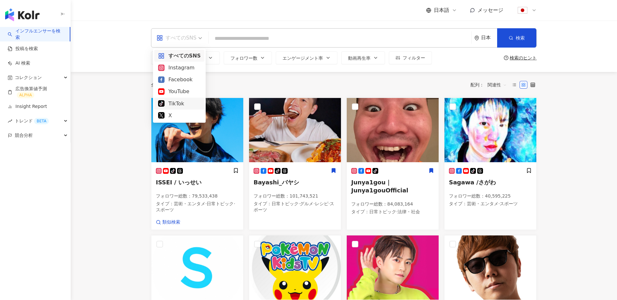
click at [177, 100] on div "TikTok" at bounding box center [179, 104] width 42 height 8
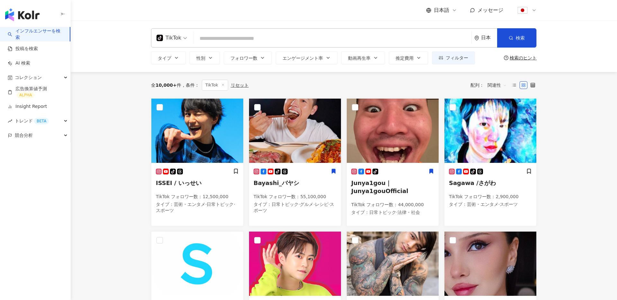
click at [262, 42] on input "search" at bounding box center [332, 38] width 273 height 12
click at [177, 59] on icon "button" at bounding box center [176, 57] width 5 height 5
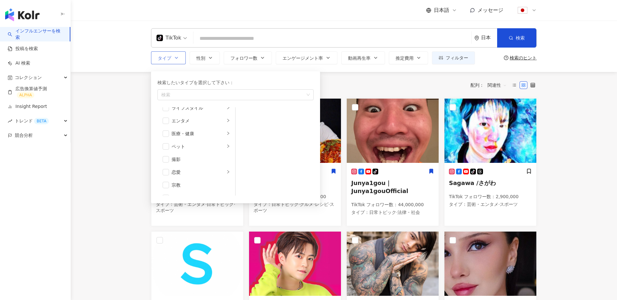
scroll to position [148, 0]
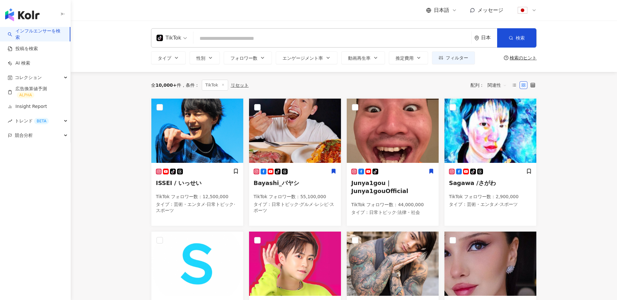
click at [176, 60] on icon "button" at bounding box center [176, 57] width 5 height 5
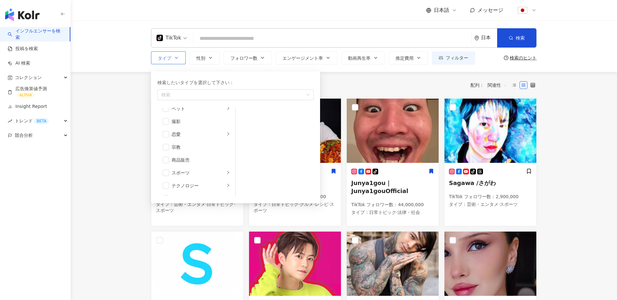
scroll to position [192, 0]
click at [168, 153] on span "button" at bounding box center [166, 154] width 6 height 6
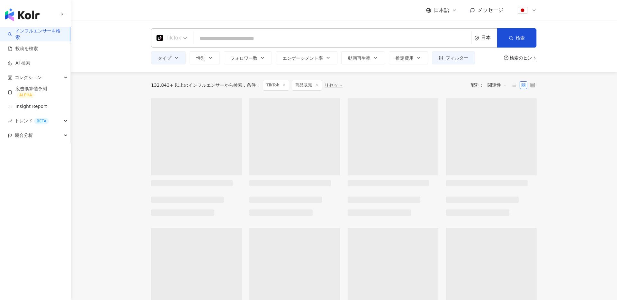
click at [182, 41] on span "TikTok" at bounding box center [172, 38] width 31 height 10
click at [173, 57] on div "すべてのSNS" at bounding box center [178, 56] width 41 height 8
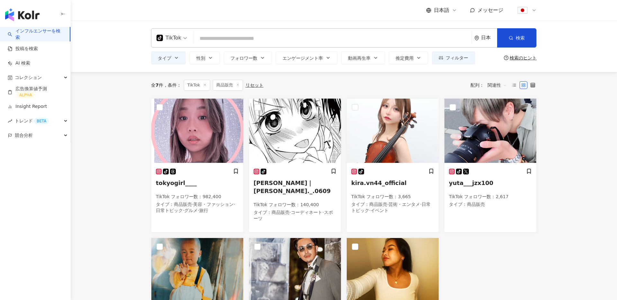
click at [127, 77] on main "tiktok TikTok 日本 検索 タイプ 性別 フォロワー数 エンゲージメント率 動画再生率 推定費用 フィルター 検索のヒント 全 7 件 条件 ： …" at bounding box center [344, 272] width 547 height 503
click at [519, 39] on span "検索" at bounding box center [520, 37] width 9 height 5
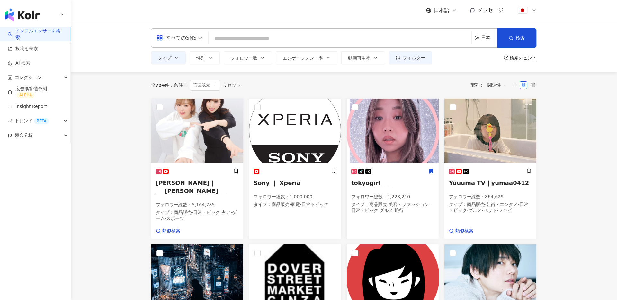
click at [482, 38] on div "日本" at bounding box center [489, 37] width 16 height 5
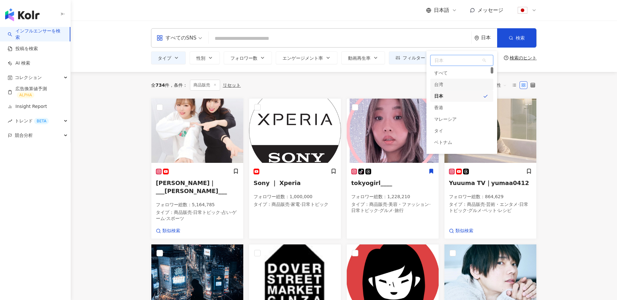
click at [448, 86] on div "台湾" at bounding box center [462, 85] width 63 height 12
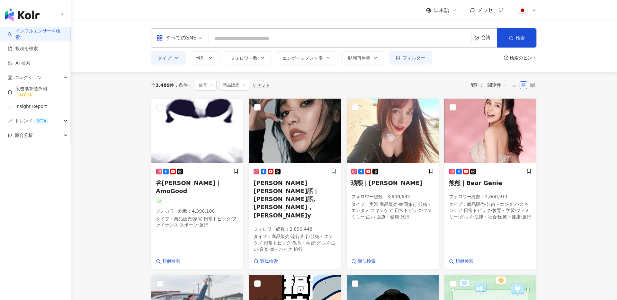
click at [245, 84] on line at bounding box center [245, 85] width 2 height 2
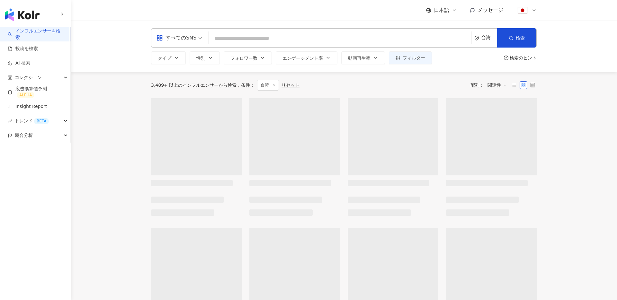
click at [247, 36] on input "search" at bounding box center [340, 38] width 258 height 12
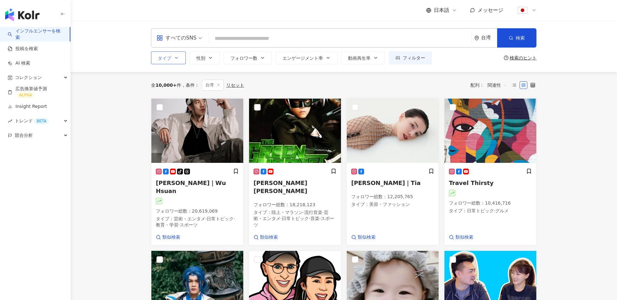
click at [177, 58] on icon "button" at bounding box center [176, 57] width 5 height 5
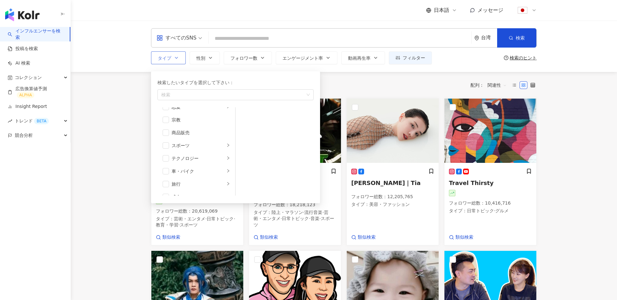
scroll to position [223, 0]
click at [225, 175] on li "旅行" at bounding box center [196, 175] width 75 height 13
click at [244, 139] on span "button" at bounding box center [244, 141] width 6 height 6
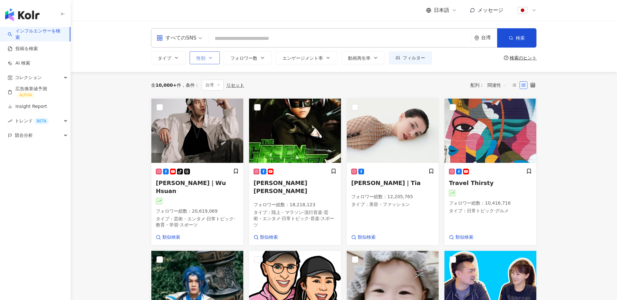
click at [211, 61] on button "性別" at bounding box center [205, 57] width 30 height 13
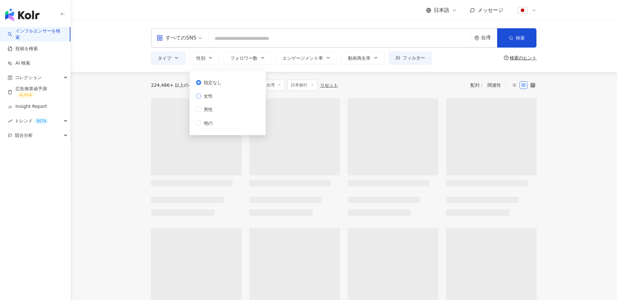
click at [205, 94] on span "女性" at bounding box center [208, 96] width 14 height 7
click at [241, 54] on button "フォロワー数" at bounding box center [248, 57] width 48 height 13
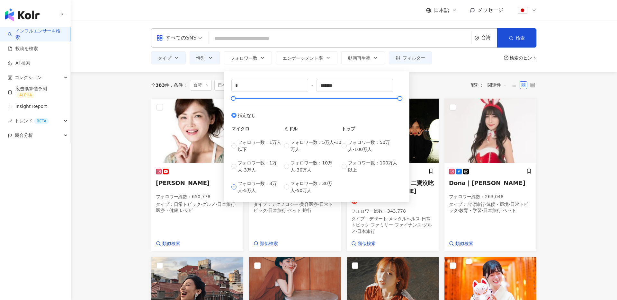
click at [271, 183] on span "フォロワー数：3万人-5万人" at bounding box center [261, 187] width 46 height 14
type input "*****"
click at [303, 19] on div "日本語 メッセージ" at bounding box center [344, 10] width 386 height 21
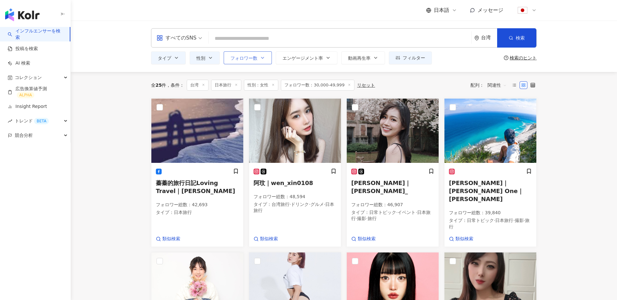
click at [262, 55] on icon "button" at bounding box center [262, 57] width 5 height 5
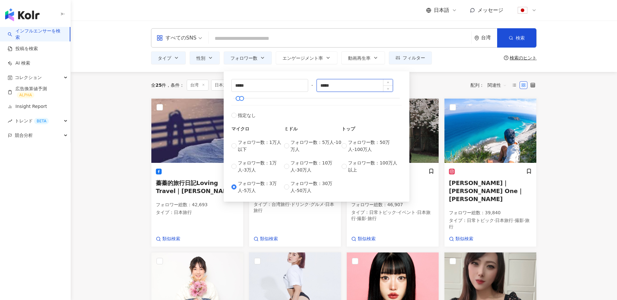
click at [343, 85] on input "*****" at bounding box center [355, 85] width 76 height 12
type input "********"
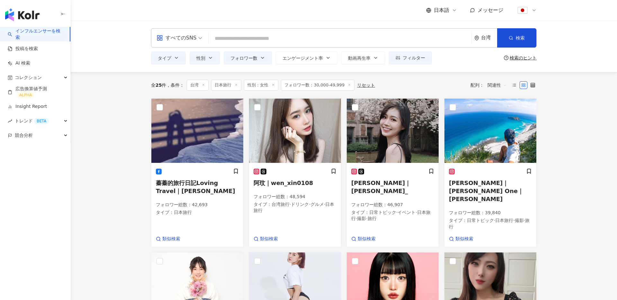
click at [435, 88] on div "全 25 件 条件 ： 台湾 日本旅行 性別：女性 フォロワー数：30,000-49,999 リセット 配列： 関連性" at bounding box center [344, 85] width 386 height 11
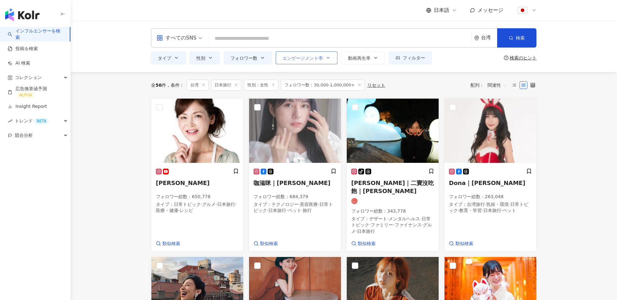
click at [294, 56] on span "エンゲージメント率" at bounding box center [303, 58] width 41 height 5
click at [271, 73] on div "全 56 件 条件 ： 台湾 日本旅行 性別：女性 フォロワー数：30,000-1,000,000+ リセット 配列： 関連性" at bounding box center [344, 85] width 386 height 26
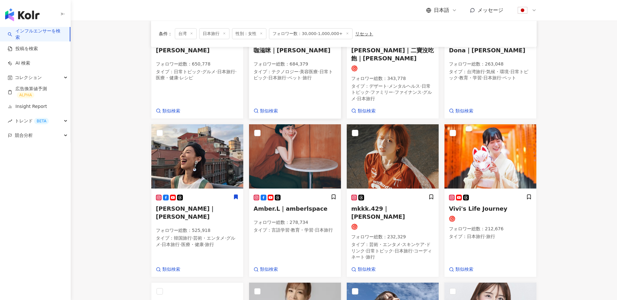
scroll to position [133, 0]
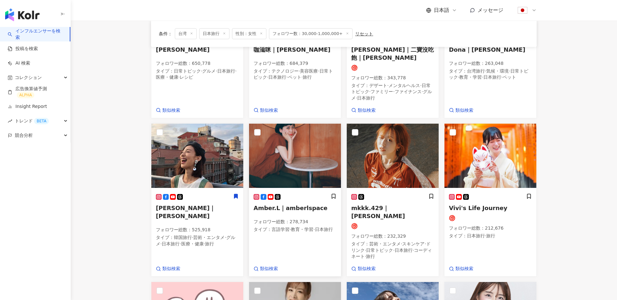
click at [311, 140] on img at bounding box center [295, 156] width 92 height 64
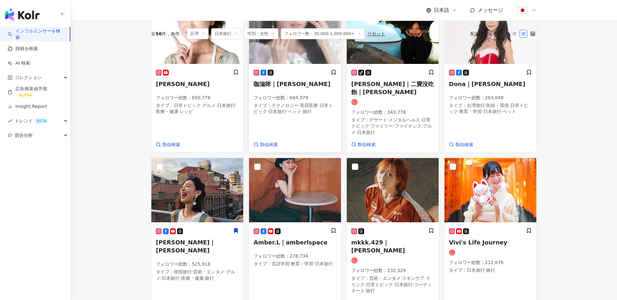
scroll to position [0, 0]
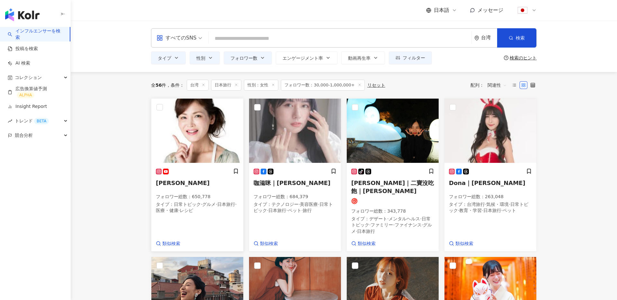
click at [187, 135] on img at bounding box center [197, 131] width 92 height 64
click at [32, 104] on link "Insight Report" at bounding box center [27, 107] width 39 height 6
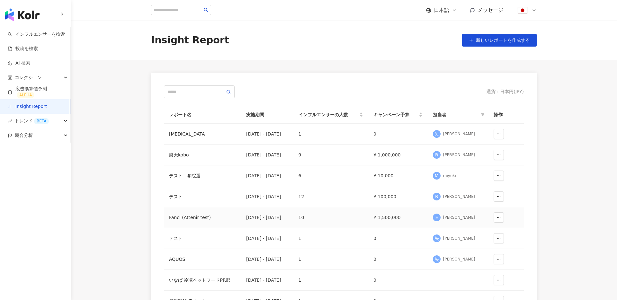
click at [185, 218] on div "Fancl (Attenir test)" at bounding box center [202, 217] width 67 height 7
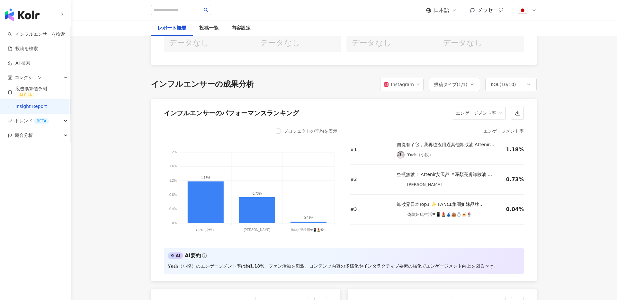
scroll to position [458, 0]
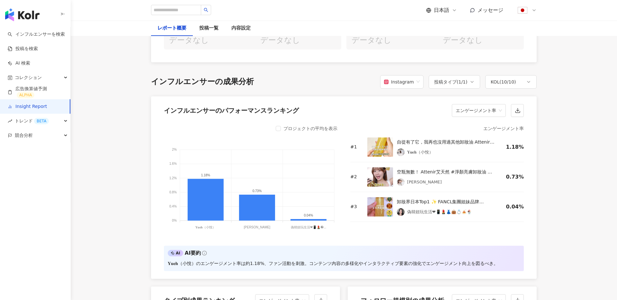
click at [203, 34] on div "リーチ数" at bounding box center [207, 30] width 76 height 8
click at [208, 32] on div "投稿一覧" at bounding box center [209, 28] width 32 height 15
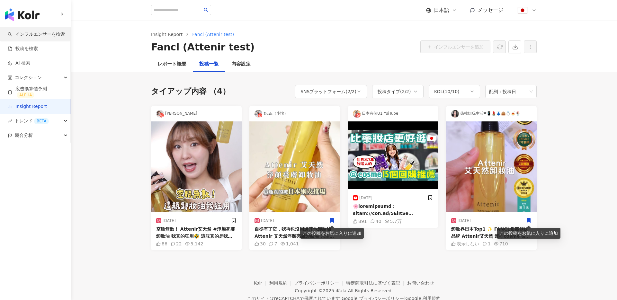
click at [52, 32] on link "インフルエンサーを検索" at bounding box center [36, 34] width 57 height 6
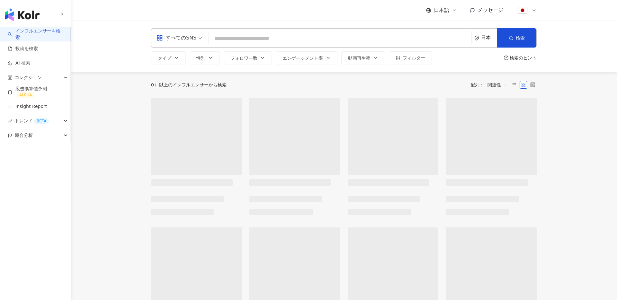
click at [226, 41] on input "search" at bounding box center [340, 38] width 258 height 12
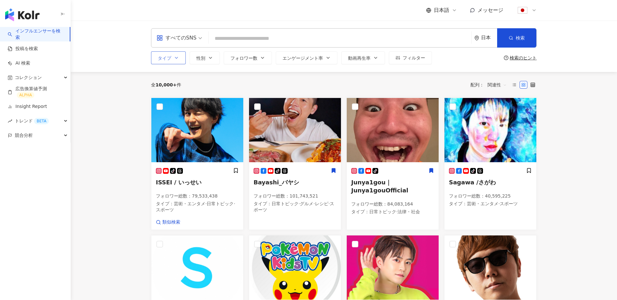
click at [181, 55] on button "タイプ" at bounding box center [168, 57] width 35 height 13
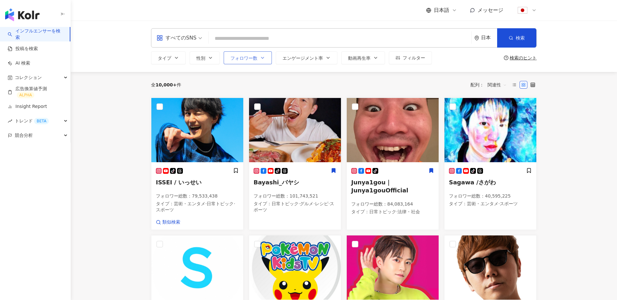
click at [238, 62] on button "フォロワー数" at bounding box center [248, 57] width 48 height 13
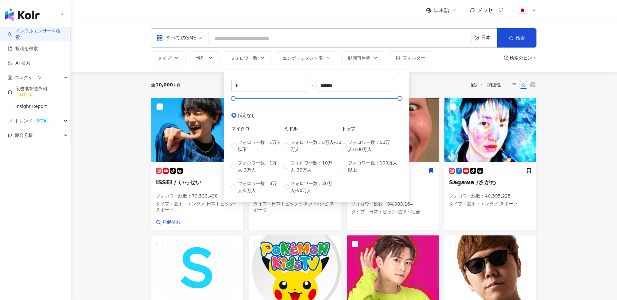
click at [340, 17] on div "日本語 メッセージ" at bounding box center [344, 10] width 386 height 21
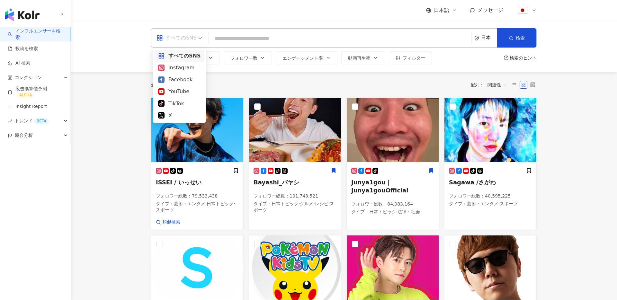
click at [199, 38] on span "すべてのSNS" at bounding box center [180, 38] width 46 height 10
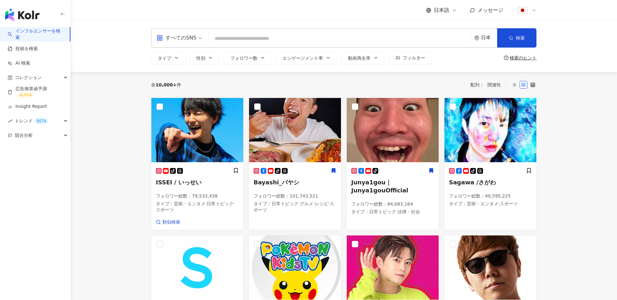
click at [485, 39] on div "日本" at bounding box center [489, 37] width 16 height 5
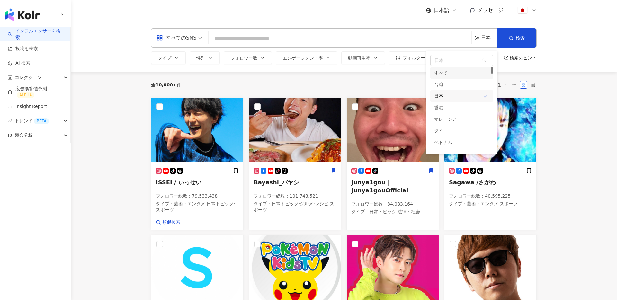
click at [405, 17] on div "日本語 メッセージ" at bounding box center [344, 10] width 386 height 21
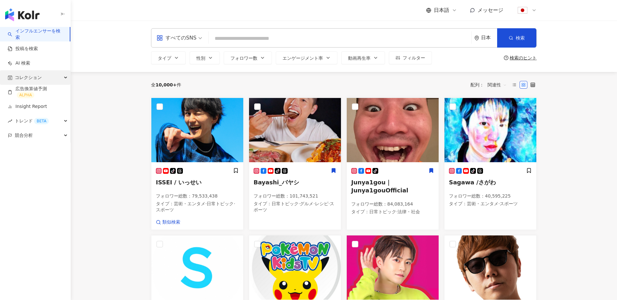
click at [35, 77] on span "コレクション" at bounding box center [28, 77] width 27 height 14
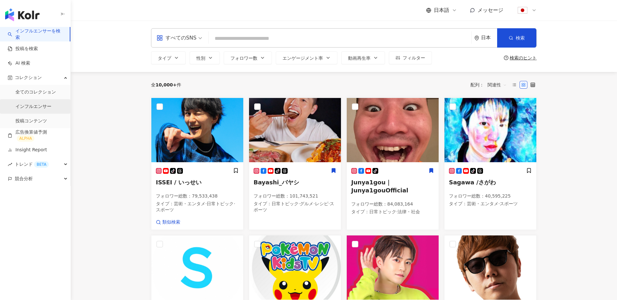
click at [33, 105] on link "インフルエンサー" at bounding box center [33, 107] width 36 height 6
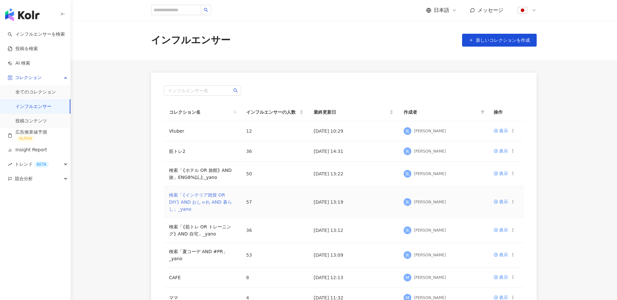
click at [199, 201] on link "検索「{インテリア雑貨 OR DIY} AND おしゃれ AND 暮らし」_yano" at bounding box center [200, 202] width 63 height 19
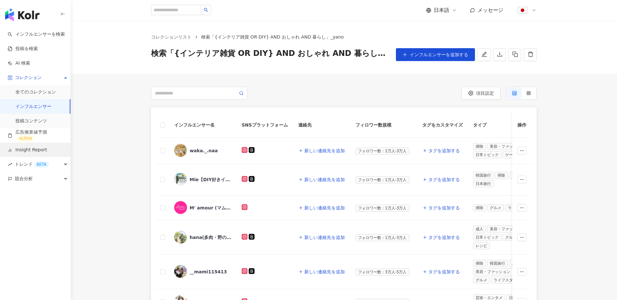
click at [41, 151] on link "Insight Report" at bounding box center [27, 150] width 39 height 6
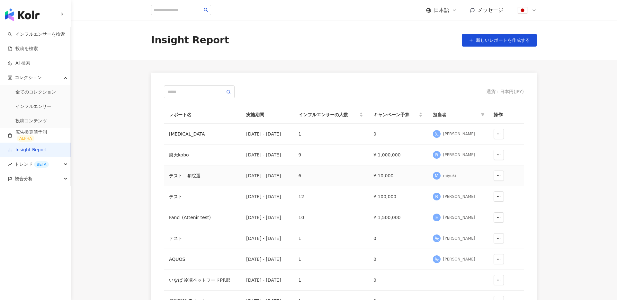
click at [191, 178] on div "テスト　参院選" at bounding box center [202, 175] width 67 height 7
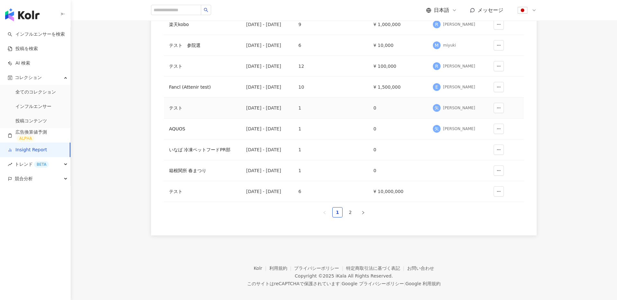
scroll to position [137, 0]
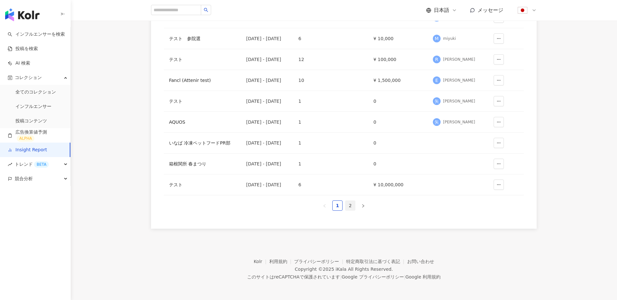
click at [352, 205] on link "2" at bounding box center [351, 206] width 10 height 10
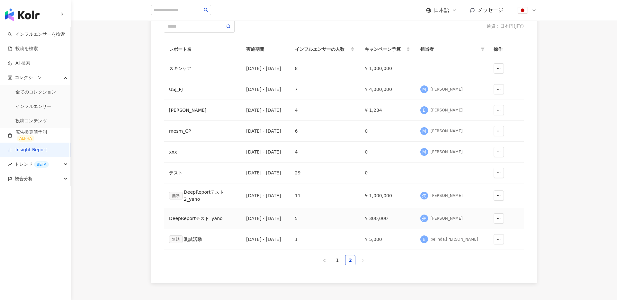
scroll to position [62, 0]
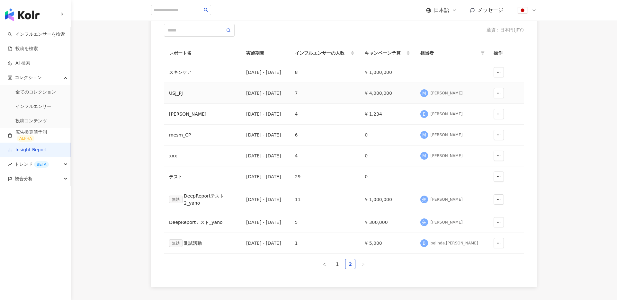
click at [190, 90] on div "USJ_PJ" at bounding box center [202, 93] width 67 height 7
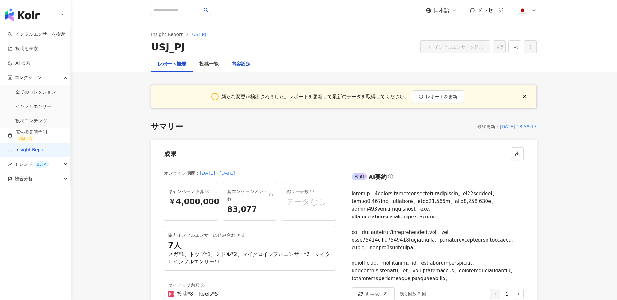
click at [238, 65] on div "内容設定" at bounding box center [240, 64] width 19 height 8
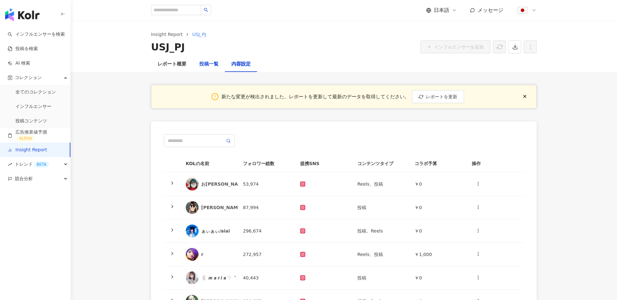
click at [211, 65] on div "投稿一覧" at bounding box center [208, 64] width 19 height 8
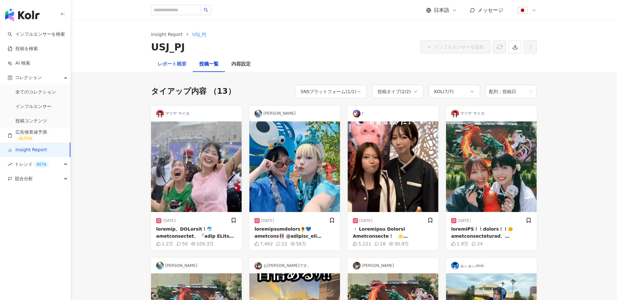
click at [188, 62] on div "レポート概要" at bounding box center [172, 64] width 42 height 15
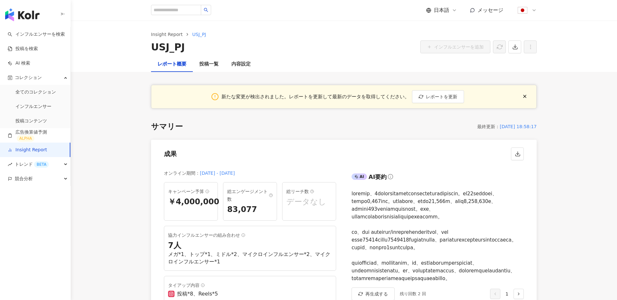
click at [136, 70] on div "レポート概要 投稿一覧 内容設定" at bounding box center [344, 64] width 547 height 15
click at [55, 35] on link "インフルエンサーを検索" at bounding box center [36, 34] width 57 height 6
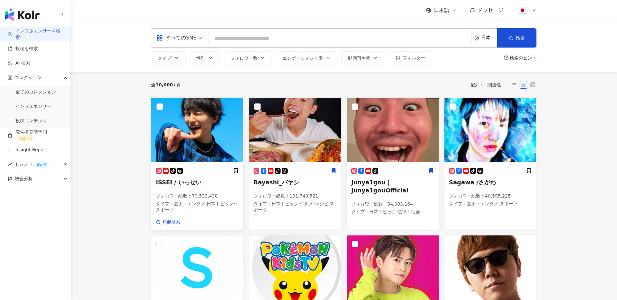
click at [190, 183] on span "ISSEI / いっせい" at bounding box center [179, 182] width 46 height 7
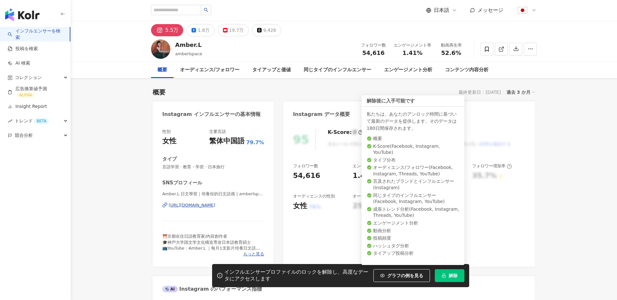
click at [454, 278] on button "解除" at bounding box center [450, 275] width 30 height 13
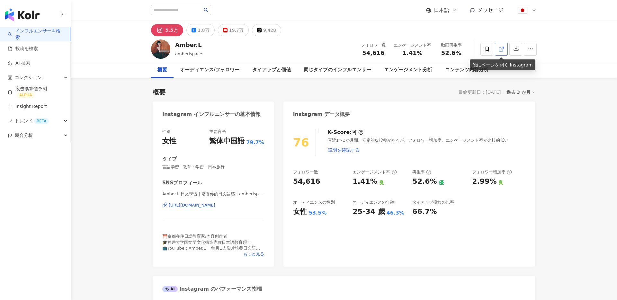
click at [504, 49] on icon at bounding box center [502, 49] width 6 height 6
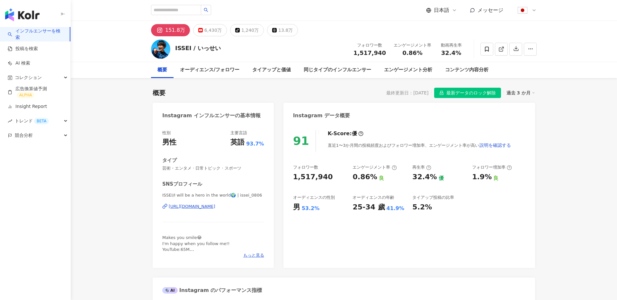
click at [386, 109] on div "Instagram データ概要" at bounding box center [410, 113] width 252 height 21
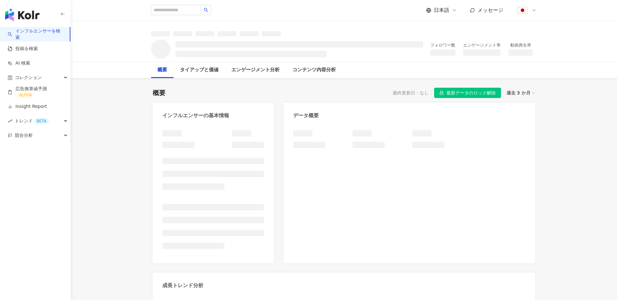
click at [35, 16] on img "button" at bounding box center [22, 14] width 34 height 13
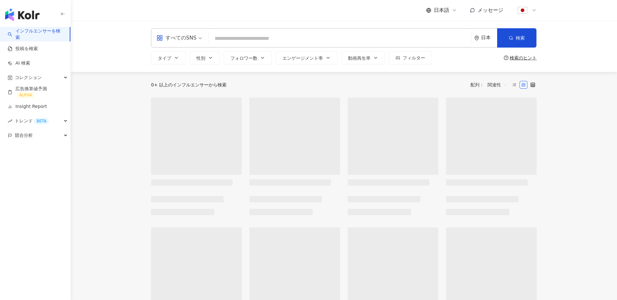
click at [165, 29] on input "search" at bounding box center [180, 34] width 46 height 10
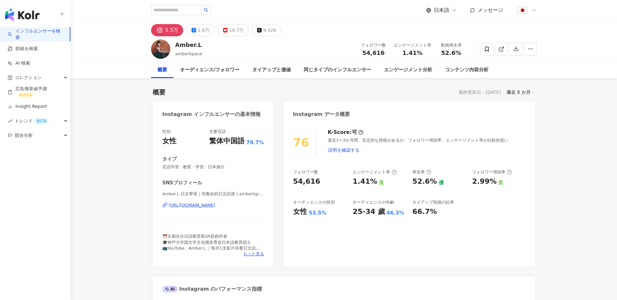
click at [59, 32] on link "インフルエンサーを検索" at bounding box center [36, 34] width 57 height 13
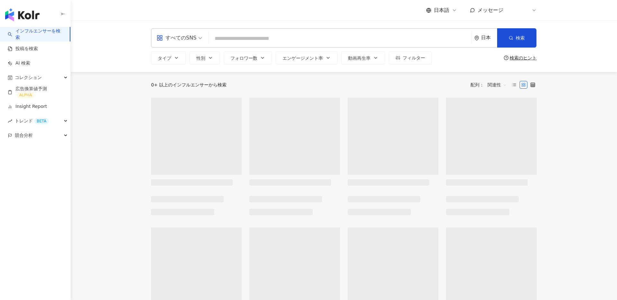
click at [200, 39] on span "すべてのSNS" at bounding box center [180, 38] width 46 height 10
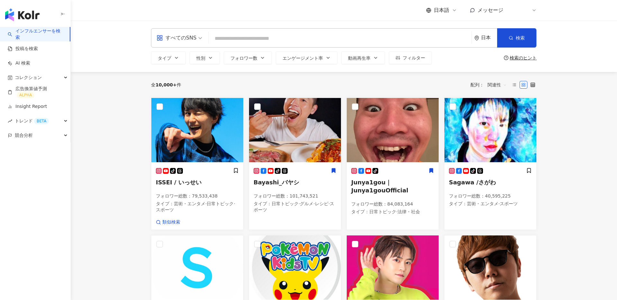
click at [252, 43] on input "search" at bounding box center [340, 38] width 258 height 12
click at [183, 58] on button "タイプ" at bounding box center [168, 57] width 35 height 13
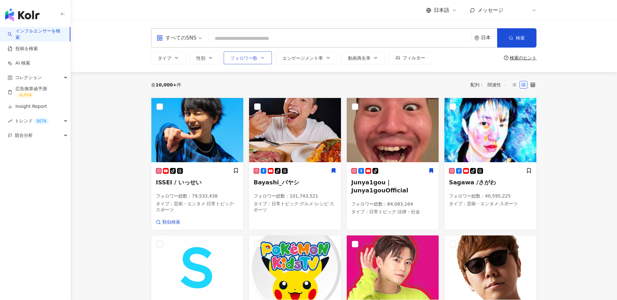
click at [249, 62] on button "フォロワー数" at bounding box center [248, 57] width 48 height 13
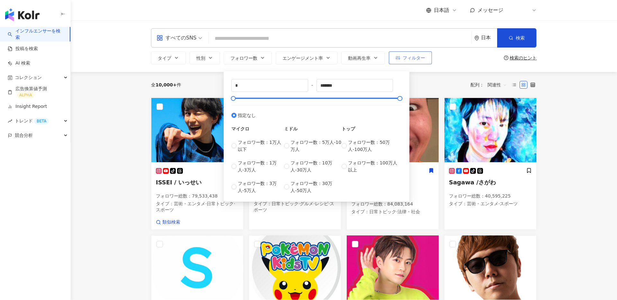
click at [411, 59] on span "フィルター" at bounding box center [414, 57] width 23 height 5
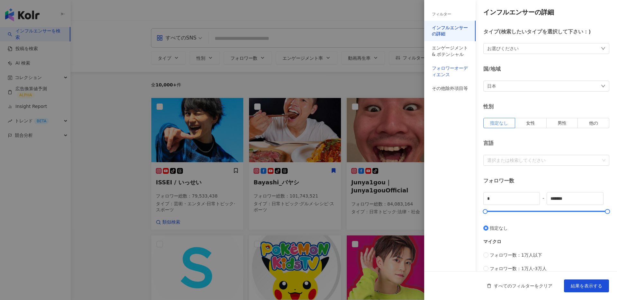
click at [450, 74] on div "フォロワーオーディエンス" at bounding box center [450, 71] width 36 height 13
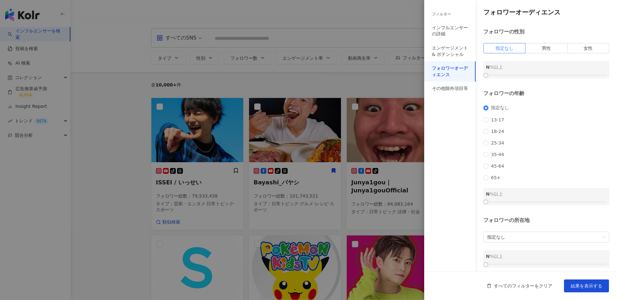
click at [385, 19] on div at bounding box center [308, 150] width 617 height 300
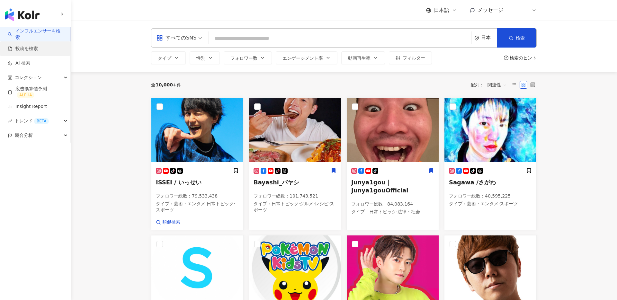
click at [37, 48] on link "投稿を検索" at bounding box center [23, 49] width 30 height 6
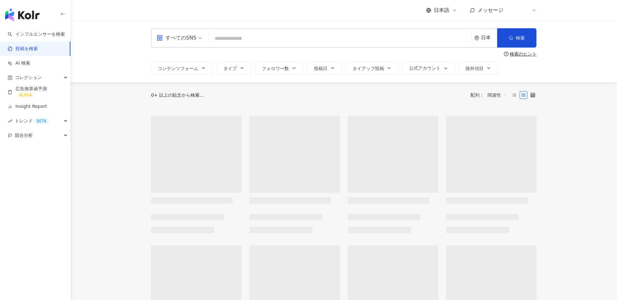
click at [95, 44] on div "すべてのSNS 日本 検索 検索のヒント コンテンツフォーム タイプ フォロワー数 投稿日 タイアップ投稿 公式アカウント 除外項目" at bounding box center [344, 52] width 547 height 62
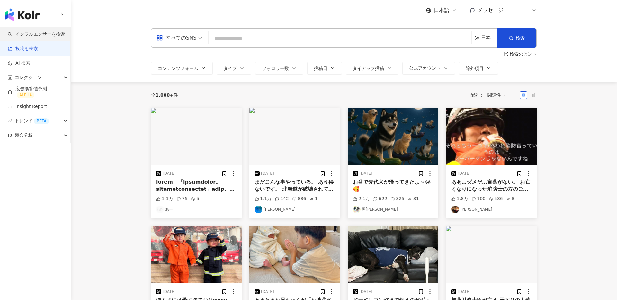
click at [62, 33] on link "インフルエンサーを検索" at bounding box center [36, 34] width 57 height 6
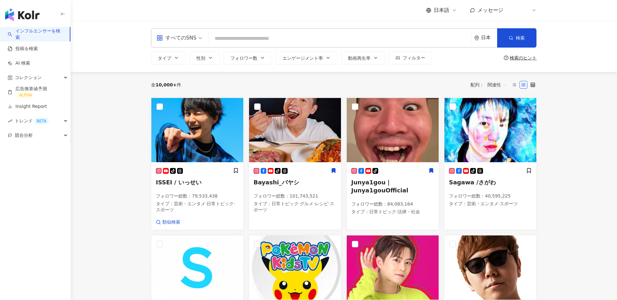
click at [483, 38] on div "日本" at bounding box center [489, 37] width 16 height 5
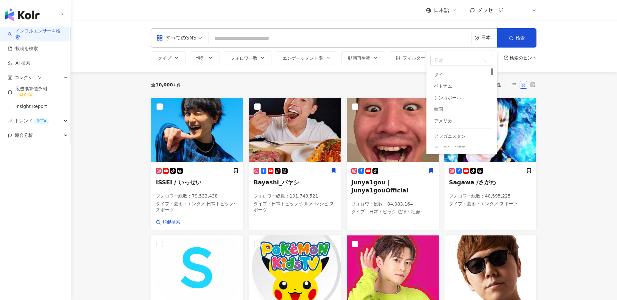
scroll to position [57, 0]
click at [449, 109] on div "韓国" at bounding box center [462, 109] width 63 height 12
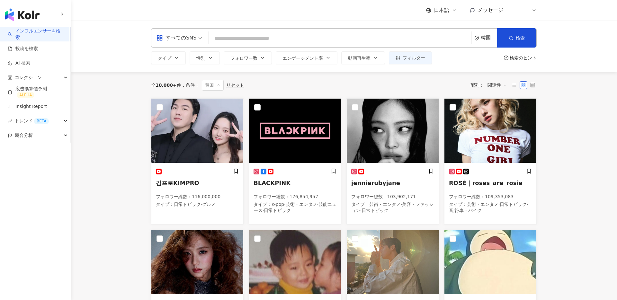
click at [502, 86] on span "関連性" at bounding box center [497, 85] width 19 height 10
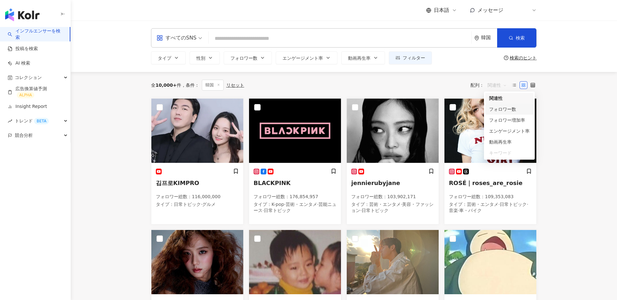
click at [507, 109] on div "フォロワー数" at bounding box center [509, 109] width 41 height 7
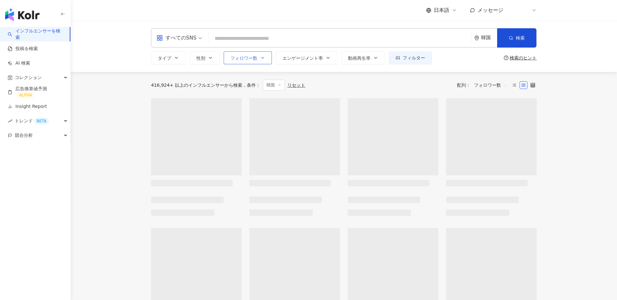
click at [260, 59] on icon "button" at bounding box center [262, 57] width 5 height 5
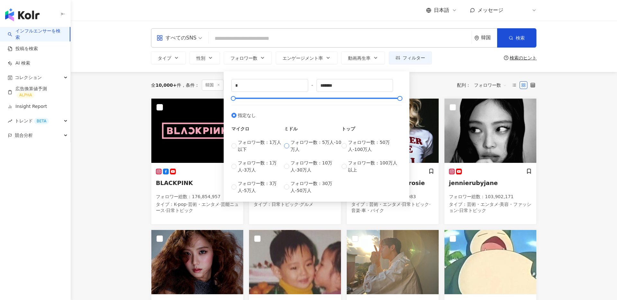
type input "*****"
click at [458, 63] on div "タイプ 性別 フォロワー数 エンゲージメント率 動画再生率 フィルター ***** - ***** 指定なし マイクロ フォロワー数：1万人以下 フォロワー数…" at bounding box center [344, 57] width 386 height 13
